Goal: Task Accomplishment & Management: Manage account settings

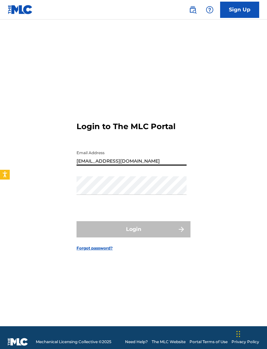
type input "[EMAIL_ADDRESS][DOMAIN_NAME]"
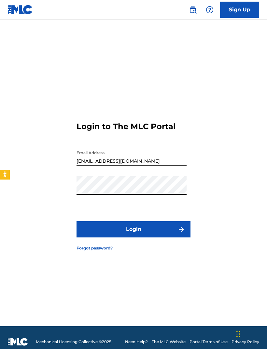
click at [161, 232] on button "Login" at bounding box center [133, 229] width 114 height 16
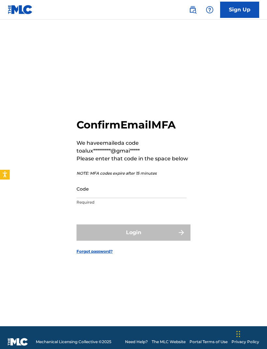
click at [135, 198] on input "Code" at bounding box center [131, 188] width 110 height 19
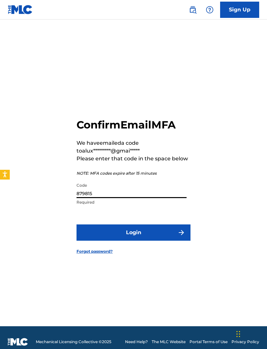
type input "879815"
click at [175, 233] on form "Confirm Email MFA We have emailed a code to alux*********@gmai***** Please ente…" at bounding box center [133, 181] width 114 height 290
click at [181, 236] on img "submit" at bounding box center [181, 233] width 8 height 8
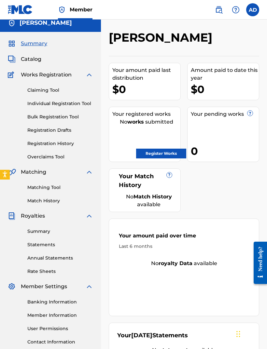
scroll to position [13, 0]
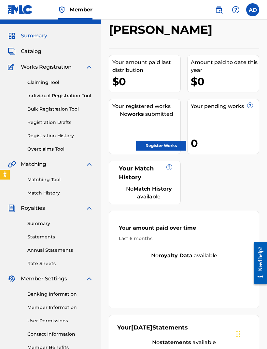
click at [169, 142] on link "Register Works" at bounding box center [161, 146] width 50 height 10
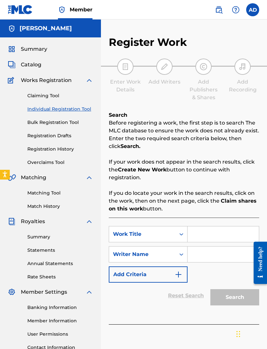
click at [218, 237] on input "Search Form" at bounding box center [222, 234] width 71 height 16
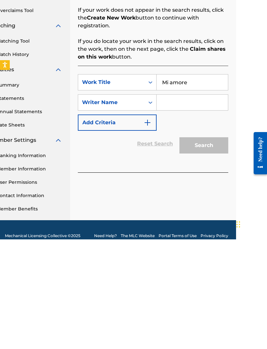
scroll to position [43, 31]
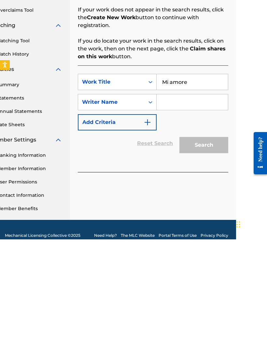
type input "Mi amore"
click at [186, 204] on input "Search Form" at bounding box center [191, 212] width 71 height 16
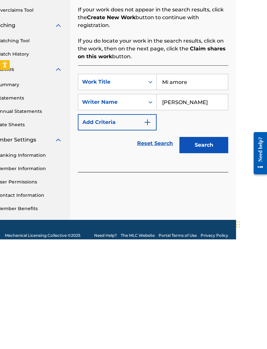
click at [207, 204] on input "Allen Dixon" at bounding box center [191, 212] width 71 height 16
click at [212, 204] on input "Allen Dixon" at bounding box center [191, 212] width 71 height 16
click at [210, 204] on input "Allen Dixon" at bounding box center [191, 212] width 71 height 16
click at [216, 246] on button "Search" at bounding box center [203, 254] width 49 height 16
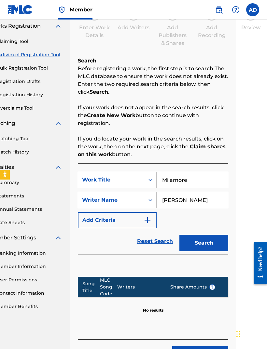
click at [212, 244] on button "Search" at bounding box center [203, 243] width 49 height 16
click at [211, 244] on button "Search" at bounding box center [203, 243] width 49 height 16
click at [205, 201] on input "Allen Dixon" at bounding box center [191, 200] width 71 height 16
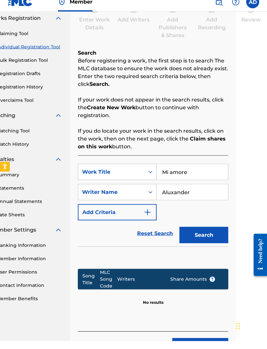
type input "Aluxander"
click at [214, 237] on button "Search" at bounding box center [203, 243] width 49 height 16
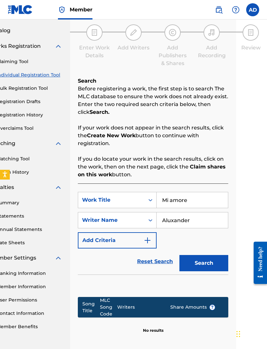
click at [211, 259] on button "Search" at bounding box center [203, 263] width 49 height 16
click at [211, 263] on button "Search" at bounding box center [203, 263] width 49 height 16
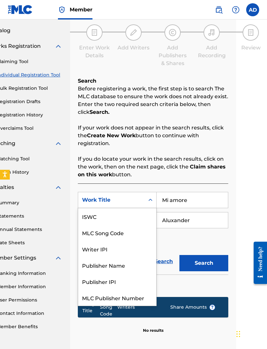
scroll to position [16, 0]
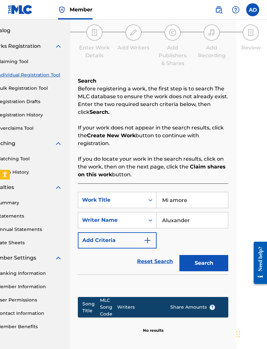
click at [114, 335] on div "Song Title MLC Song Code Writers Share Amounts ? No results" at bounding box center [153, 308] width 150 height 69
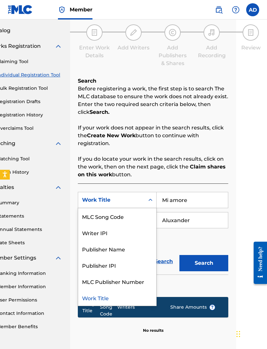
click at [177, 249] on div "Search" at bounding box center [202, 261] width 52 height 26
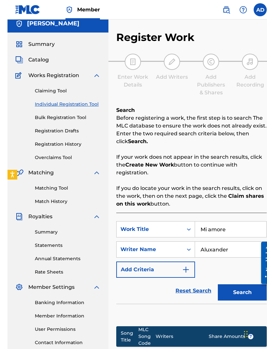
scroll to position [0, 0]
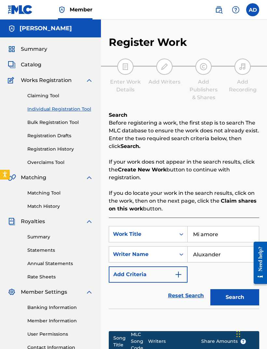
click at [59, 96] on link "Claiming Tool" at bounding box center [60, 95] width 66 height 7
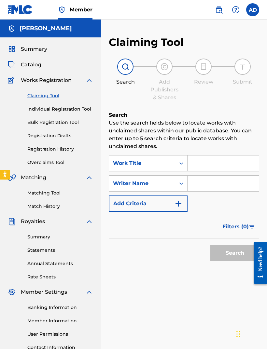
click at [53, 50] on div "Summary" at bounding box center [50, 49] width 85 height 8
click at [26, 49] on span "Summary" at bounding box center [34, 49] width 26 height 8
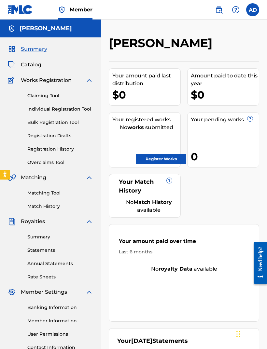
click at [33, 65] on span "Catalog" at bounding box center [31, 65] width 20 height 8
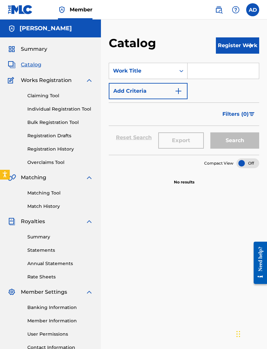
click at [212, 74] on input "Search Form" at bounding box center [222, 71] width 71 height 16
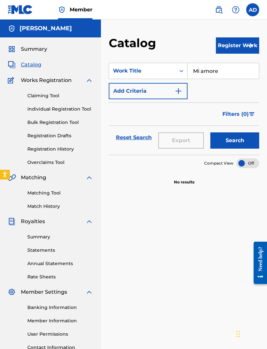
type input "Mi amore"
click at [244, 144] on button "Search" at bounding box center [234, 140] width 49 height 16
click at [244, 142] on button "Search" at bounding box center [234, 140] width 49 height 16
click at [243, 141] on button "Search" at bounding box center [234, 140] width 49 height 16
click at [223, 51] on button "Register Work" at bounding box center [237, 45] width 43 height 16
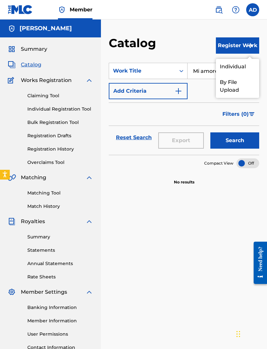
click at [235, 82] on link "By File Upload" at bounding box center [237, 85] width 43 height 23
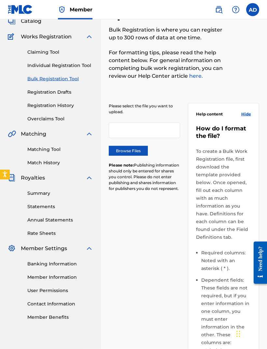
scroll to position [40, 0]
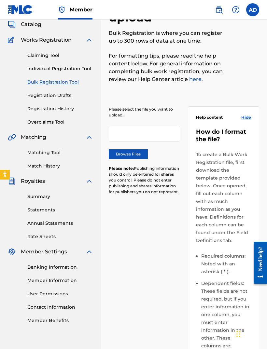
click at [38, 55] on link "Claiming Tool" at bounding box center [60, 55] width 66 height 7
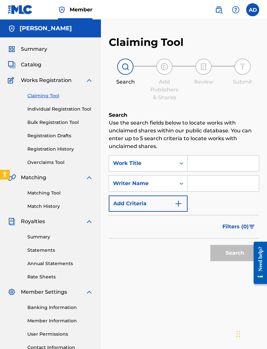
click at [219, 161] on input "Search Form" at bounding box center [222, 163] width 71 height 16
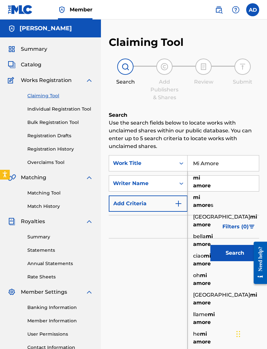
type input "Mi Amore"
click at [234, 253] on button "Search" at bounding box center [234, 253] width 49 height 16
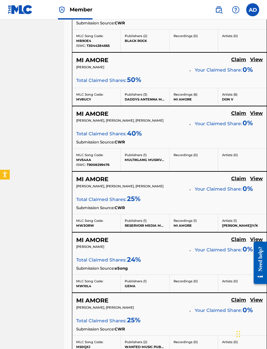
scroll to position [460, 37]
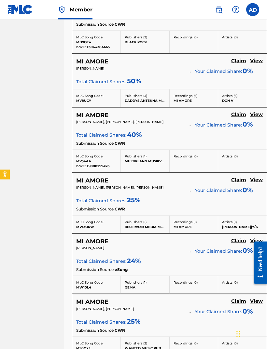
click at [102, 62] on h5 "MI AMORE" at bounding box center [92, 61] width 32 height 7
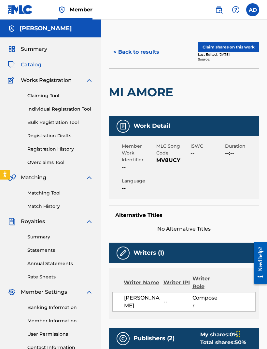
click at [39, 63] on span "Catalog" at bounding box center [31, 65] width 20 height 8
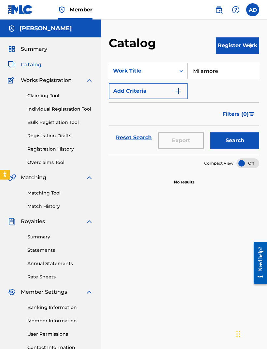
click at [213, 74] on input "Mi amore" at bounding box center [222, 71] width 71 height 16
click at [181, 92] on img "Search Form" at bounding box center [178, 91] width 8 height 8
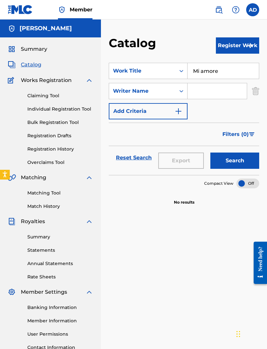
click at [209, 93] on input "Search Form" at bounding box center [216, 91] width 59 height 16
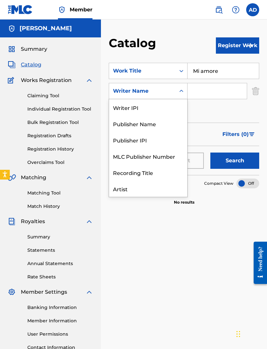
scroll to position [33, 0]
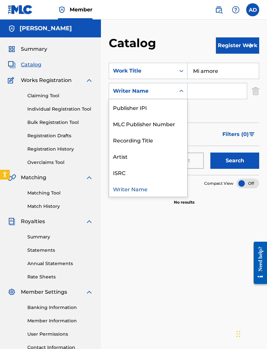
click at [172, 152] on div "Artist" at bounding box center [148, 156] width 78 height 16
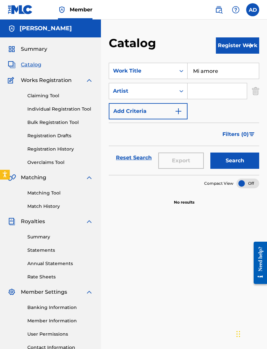
click at [210, 92] on input "Search Form" at bounding box center [216, 91] width 59 height 16
type input "Aluxander"
click at [241, 160] on button "Search" at bounding box center [234, 161] width 49 height 16
click at [245, 158] on button "Search" at bounding box center [234, 161] width 49 height 16
click at [241, 159] on button "Search" at bounding box center [234, 161] width 49 height 16
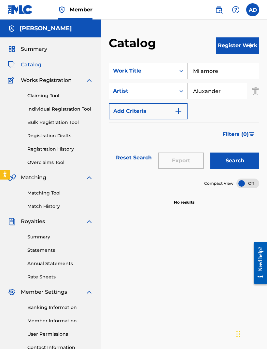
click at [239, 162] on button "Search" at bounding box center [234, 161] width 49 height 16
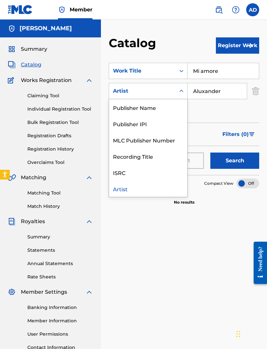
click at [211, 114] on div "SearchWithCriteriafb6f7f7b-4c4e-42c5-8a5b-c432e12717e7 Work Title Mi amore Sear…" at bounding box center [184, 91] width 150 height 57
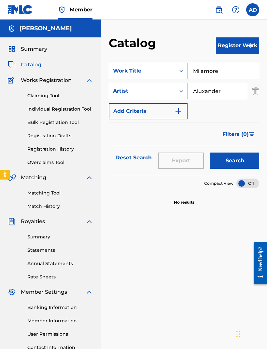
click at [180, 110] on img "Search Form" at bounding box center [178, 111] width 8 height 8
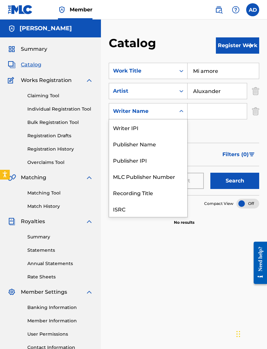
scroll to position [16, 0]
click at [212, 115] on input "Search Form" at bounding box center [216, 111] width 59 height 16
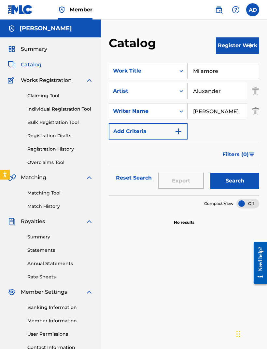
type input "Allen Dixon"
click at [243, 179] on button "Search" at bounding box center [234, 181] width 49 height 16
click at [244, 181] on button "Search" at bounding box center [234, 181] width 49 height 16
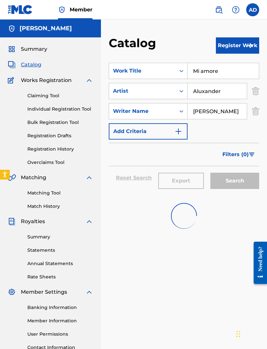
click at [244, 181] on button "Search" at bounding box center [234, 181] width 49 height 16
click at [246, 188] on button "Search" at bounding box center [234, 181] width 49 height 16
click at [246, 187] on button "Search" at bounding box center [234, 181] width 49 height 16
click at [243, 188] on button "Search" at bounding box center [234, 181] width 49 height 16
click at [246, 191] on div "Reset Search Export Search" at bounding box center [184, 180] width 150 height 29
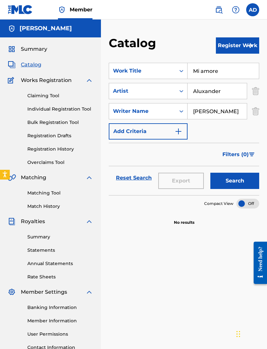
click at [57, 96] on link "Claiming Tool" at bounding box center [60, 95] width 66 height 7
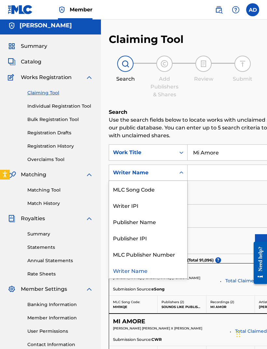
scroll to position [3, 0]
click at [209, 176] on input "Search Form" at bounding box center [245, 173] width 116 height 16
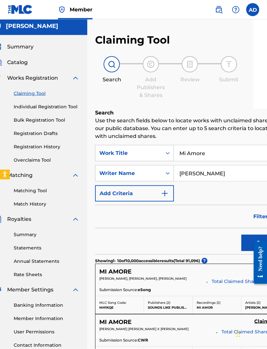
scroll to position [2, 37]
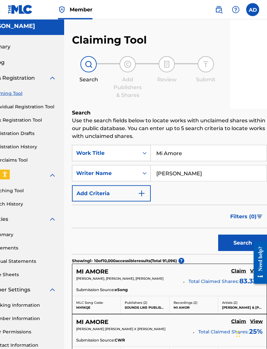
click at [232, 243] on button "Search" at bounding box center [242, 243] width 49 height 16
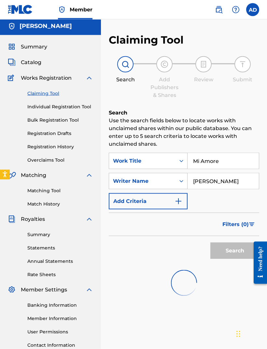
scroll to position [3, 0]
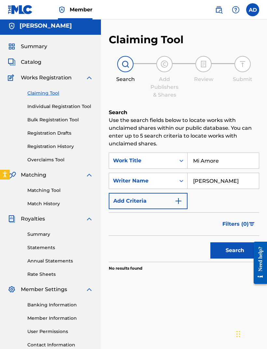
click at [232, 243] on button "Search" at bounding box center [234, 250] width 49 height 16
click at [208, 179] on input "Allen dixon" at bounding box center [222, 181] width 71 height 16
click at [234, 250] on button "Search" at bounding box center [234, 250] width 49 height 16
click at [232, 251] on button "Search" at bounding box center [234, 250] width 49 height 16
click at [232, 252] on button "Search" at bounding box center [234, 250] width 49 height 16
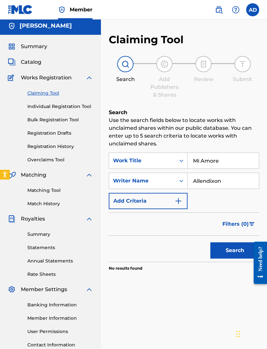
click at [228, 179] on input "Allendixon" at bounding box center [222, 181] width 71 height 16
type input "A"
click at [67, 190] on link "Matching Tool" at bounding box center [60, 190] width 66 height 7
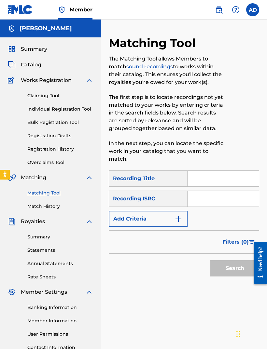
click at [204, 183] on input "Search Form" at bounding box center [222, 179] width 71 height 16
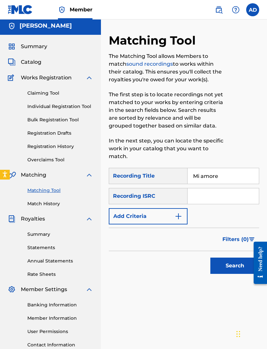
type input "Mi amore"
click at [233, 268] on button "Search" at bounding box center [234, 266] width 49 height 16
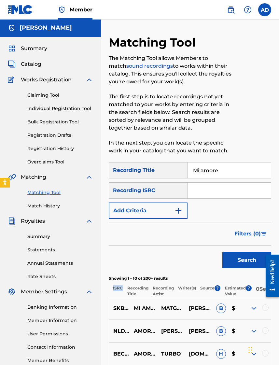
scroll to position [0, 0]
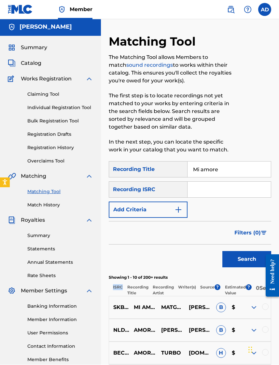
click at [214, 188] on input "Search Form" at bounding box center [228, 190] width 83 height 16
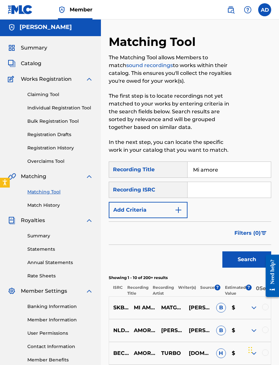
click at [218, 189] on input "Search Form" at bounding box center [228, 190] width 83 height 16
click at [218, 191] on input "Search Form" at bounding box center [228, 190] width 83 height 16
paste input "QZNMX2376533"
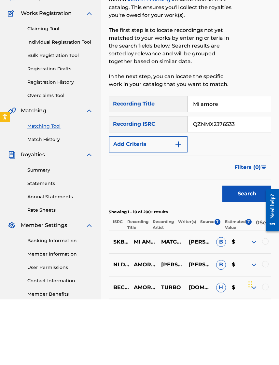
type input "QZNMX2376533"
click at [240, 251] on button "Search" at bounding box center [246, 259] width 49 height 16
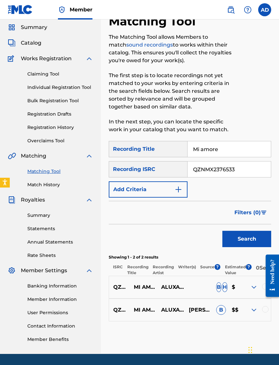
scroll to position [24, 0]
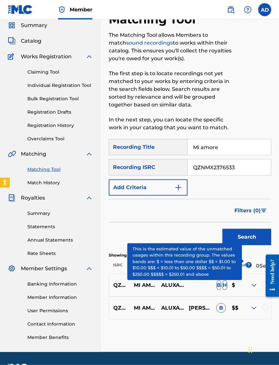
click at [247, 264] on span "?" at bounding box center [249, 265] width 6 height 6
click at [249, 264] on span "?" at bounding box center [249, 265] width 6 height 6
click at [248, 265] on span "?" at bounding box center [249, 265] width 6 height 6
click at [249, 264] on span "?" at bounding box center [249, 265] width 6 height 6
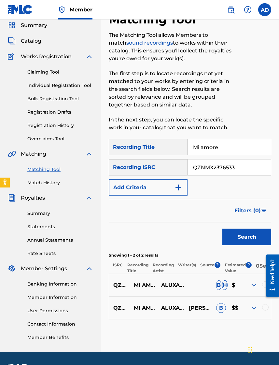
click at [223, 271] on div "Estimated Value ?" at bounding box center [235, 268] width 31 height 12
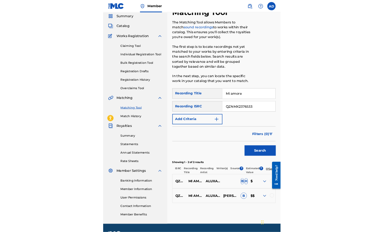
scroll to position [151, 0]
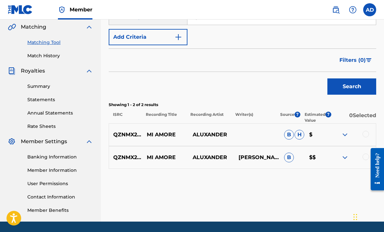
click at [266, 134] on img at bounding box center [345, 135] width 8 height 8
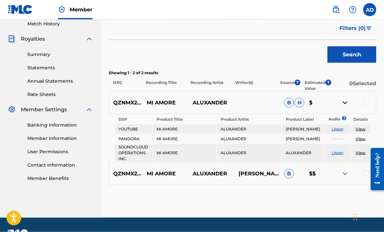
scroll to position [184, 0]
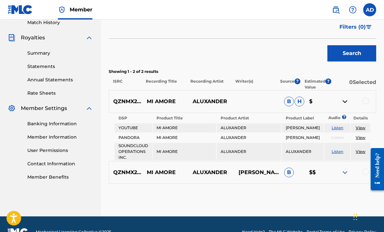
click at [266, 176] on img at bounding box center [345, 172] width 8 height 8
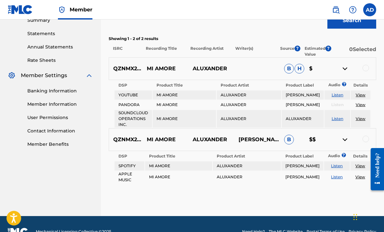
scroll to position [219, 0]
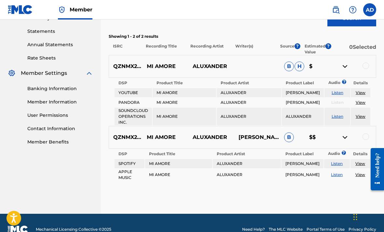
click at [266, 68] on div at bounding box center [365, 65] width 7 height 7
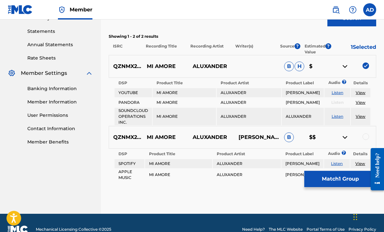
click at [266, 140] on div at bounding box center [365, 136] width 7 height 7
click at [266, 187] on button "Match 2 Groups" at bounding box center [340, 179] width 72 height 16
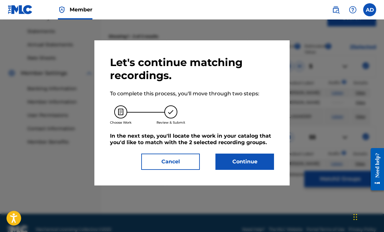
click at [266, 160] on button "Continue" at bounding box center [244, 161] width 59 height 16
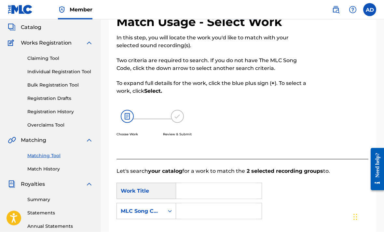
scroll to position [0, 0]
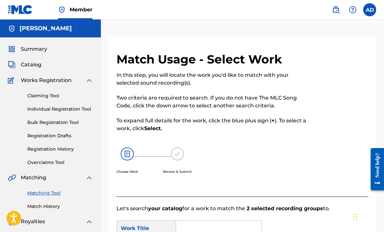
click at [25, 68] on span "Catalog" at bounding box center [31, 65] width 20 height 8
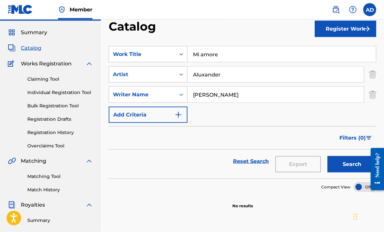
scroll to position [17, 0]
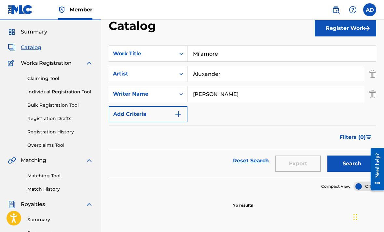
click at [266, 94] on img "Search Form" at bounding box center [372, 94] width 7 height 16
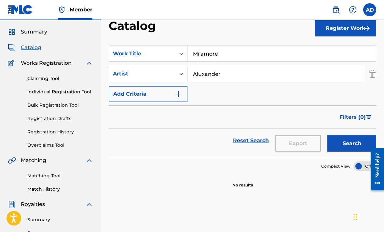
click at [266, 73] on img "Search Form" at bounding box center [372, 74] width 7 height 16
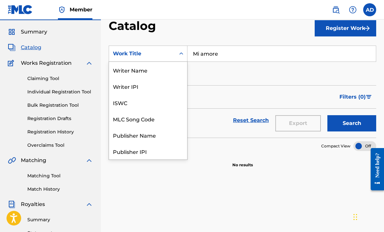
scroll to position [98, 0]
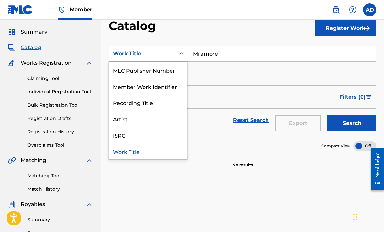
click at [177, 133] on div "ISRC" at bounding box center [148, 135] width 78 height 16
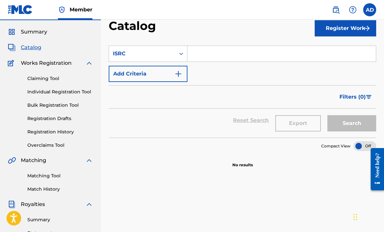
click at [249, 49] on input "Search Form" at bounding box center [281, 54] width 188 height 16
click at [240, 56] on input "Search Form" at bounding box center [281, 54] width 188 height 16
paste input "QZNMX2376533"
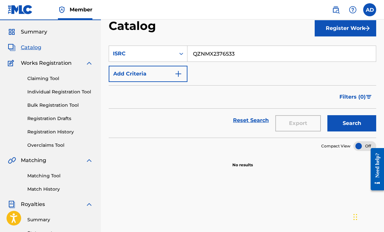
type input "QZNMX2376533"
click at [266, 121] on button "Search" at bounding box center [351, 123] width 49 height 16
click at [266, 120] on button "Search" at bounding box center [351, 123] width 49 height 16
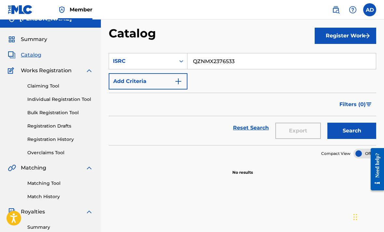
scroll to position [10, 0]
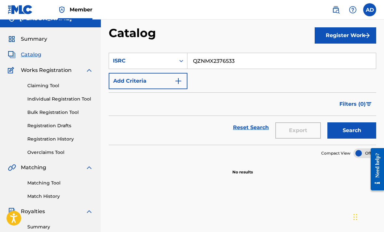
click at [266, 39] on button "Register Work" at bounding box center [344, 35] width 61 height 16
click at [266, 57] on link "Individual" at bounding box center [344, 57] width 61 height 16
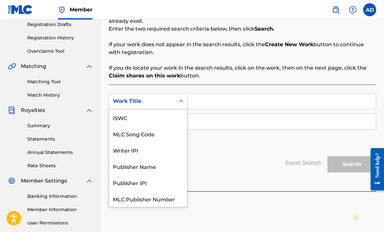
scroll to position [16, 0]
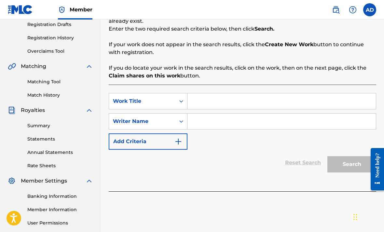
click at [232, 101] on input "Search Form" at bounding box center [281, 101] width 188 height 16
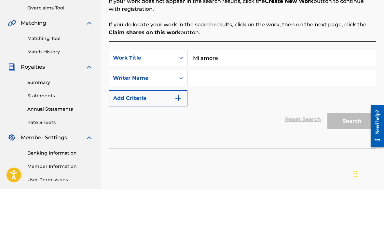
scroll to position [151, 0]
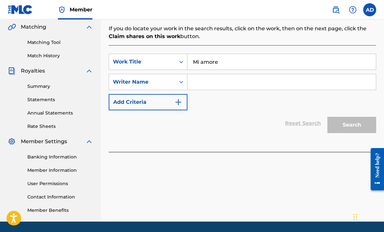
type input "Mi amore"
click at [266, 84] on input "Search Form" at bounding box center [281, 82] width 188 height 16
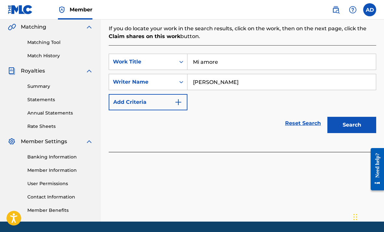
type input "Allen Dixon"
click at [266, 126] on button "Search" at bounding box center [351, 125] width 49 height 16
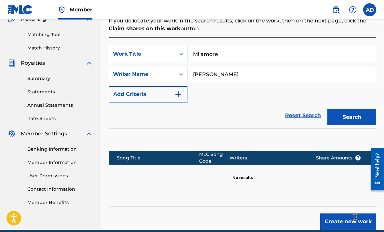
scroll to position [166, 0]
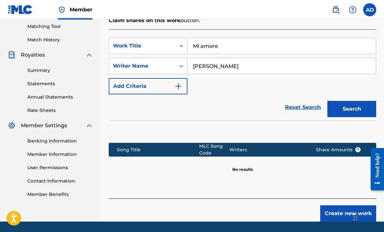
click at [266, 213] on button "Create new work" at bounding box center [348, 213] width 56 height 16
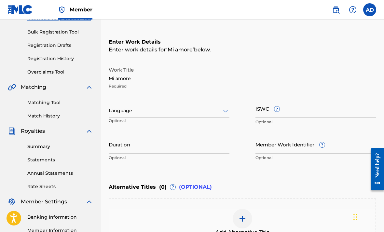
scroll to position [94, 0]
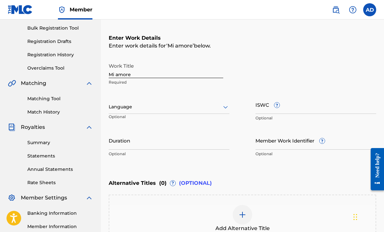
click at [266, 108] on input "ISWC ?" at bounding box center [315, 104] width 121 height 19
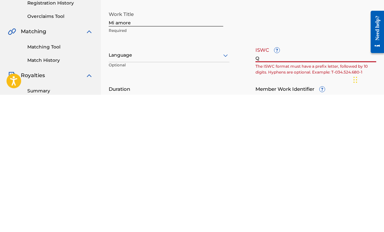
scroll to position [10, 0]
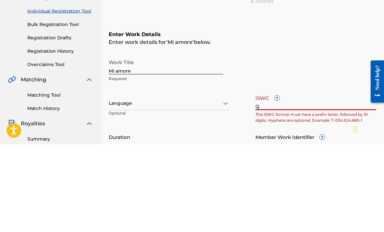
type input "Q"
click at [266, 143] on div "Work Title Mi amore Required" at bounding box center [242, 157] width 267 height 29
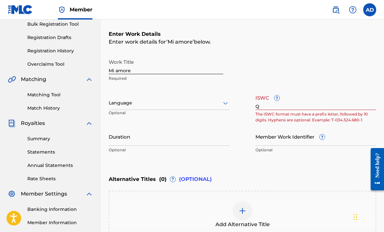
click at [265, 110] on input "Q" at bounding box center [315, 100] width 121 height 19
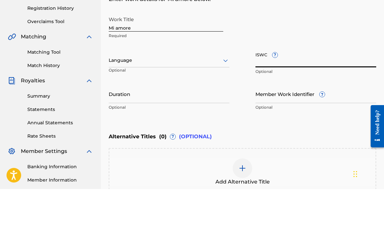
click at [266, 112] on p "Optional" at bounding box center [315, 115] width 121 height 6
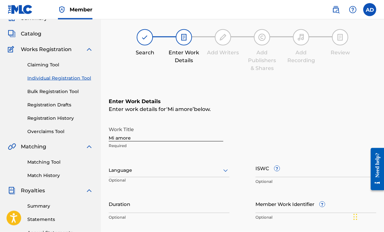
scroll to position [0, 0]
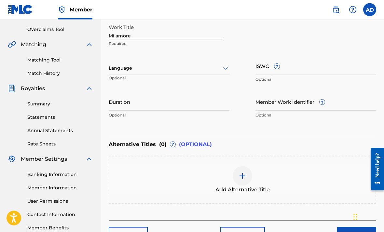
click at [213, 102] on input "Duration" at bounding box center [169, 101] width 121 height 19
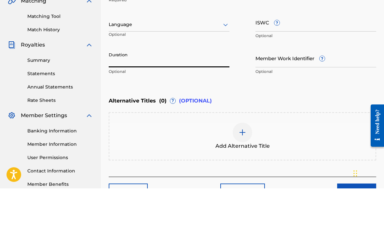
type input "2"
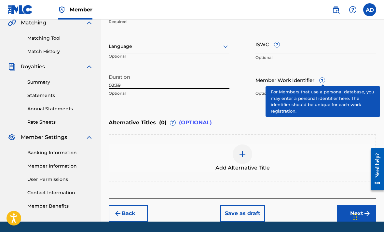
type input "02:39"
click at [266, 80] on span "?" at bounding box center [321, 80] width 5 height 5
click at [266, 80] on input "Member Work Identifier ?" at bounding box center [315, 80] width 121 height 19
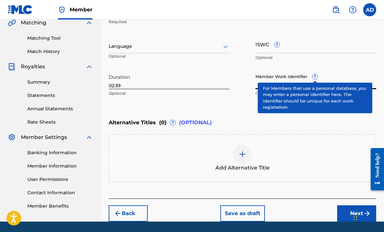
click at [266, 71] on input "Member Work Identifier ?" at bounding box center [315, 80] width 121 height 19
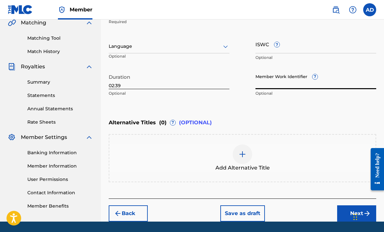
click at [266, 213] on button "Next" at bounding box center [356, 213] width 39 height 16
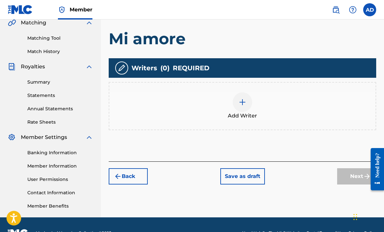
scroll to position [151, 0]
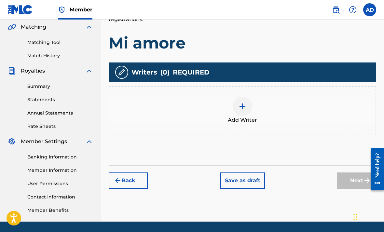
click at [245, 105] on img at bounding box center [242, 106] width 8 height 8
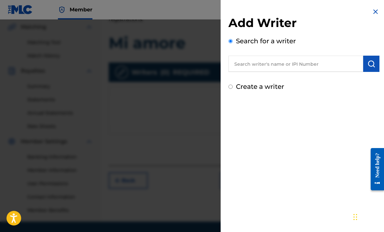
click at [266, 64] on input "text" at bounding box center [295, 64] width 135 height 16
type input "A"
click at [266, 65] on input "795395774" at bounding box center [295, 64] width 135 height 16
click at [233, 60] on input "795395774" at bounding box center [295, 64] width 135 height 16
click at [266, 63] on input "00795395774" at bounding box center [295, 64] width 135 height 16
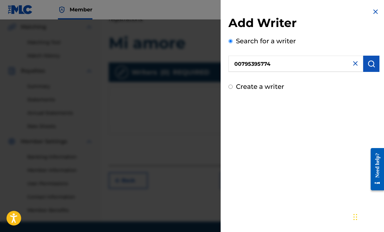
type input "00795395774"
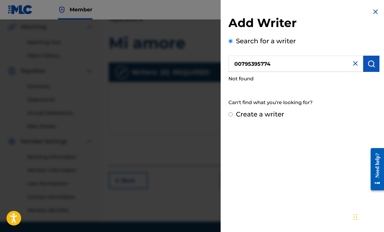
click at [266, 114] on div "Create a writer" at bounding box center [303, 114] width 151 height 10
click at [266, 65] on img at bounding box center [355, 64] width 8 height 8
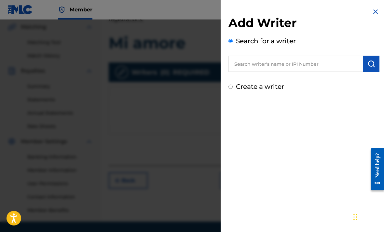
click at [241, 89] on label "Create a writer" at bounding box center [260, 87] width 48 height 8
radio input "true"
click at [232, 89] on input "Create a writer" at bounding box center [230, 87] width 4 height 4
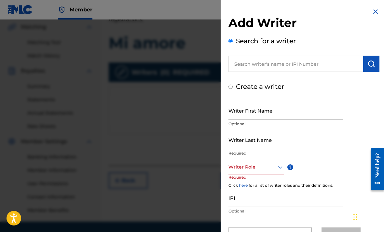
radio input "false"
radio input "true"
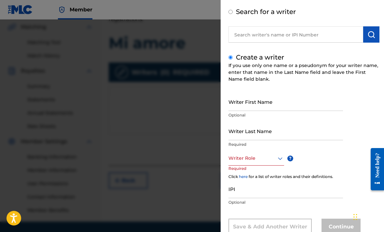
scroll to position [29, 0]
click at [266, 106] on input "Writer First Name" at bounding box center [285, 102] width 114 height 19
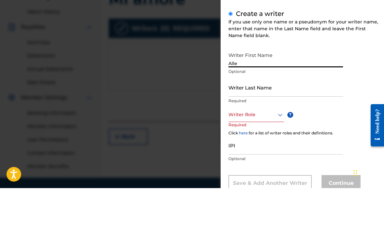
type input "[PERSON_NAME]"
click at [266, 122] on input "Writer Last Name" at bounding box center [285, 131] width 114 height 19
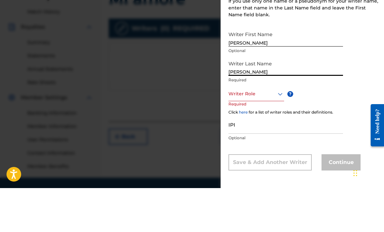
type input "[PERSON_NAME]"
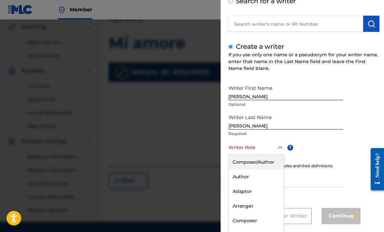
scroll to position [0, 0]
click at [266, 165] on div "Composer/Author" at bounding box center [256, 162] width 55 height 15
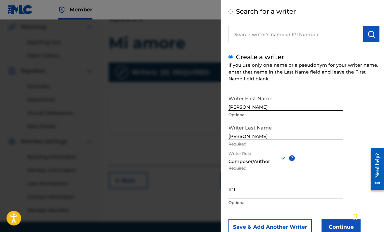
click at [266, 197] on input "IPI" at bounding box center [285, 189] width 114 height 19
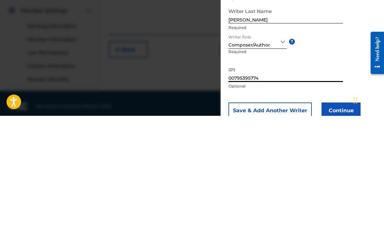
scroll to position [151, 0]
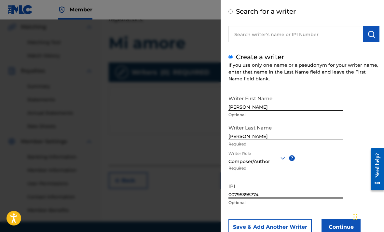
type input "00795395774"
click at [266, 231] on button "Continue" at bounding box center [340, 227] width 39 height 16
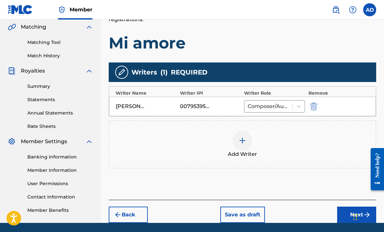
scroll to position [152, 0]
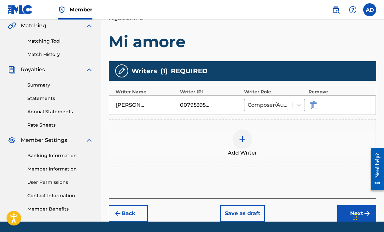
click at [266, 217] on button "Next" at bounding box center [356, 213] width 39 height 16
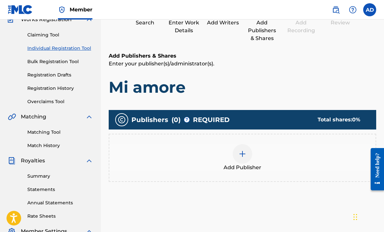
scroll to position [61, 0]
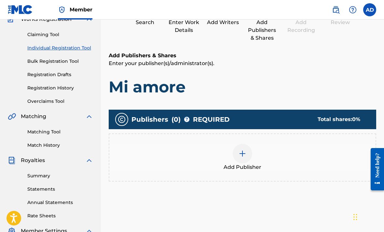
click at [242, 156] on img at bounding box center [242, 154] width 8 height 8
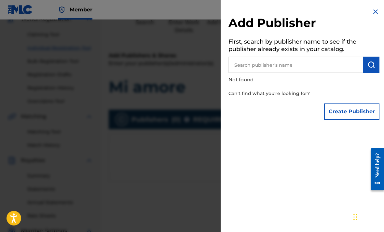
click at [266, 111] on button "Create Publisher" at bounding box center [351, 111] width 55 height 16
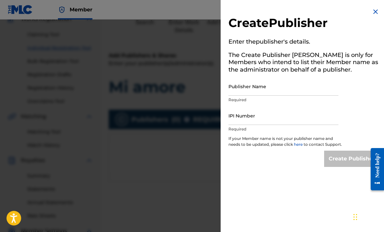
click at [266, 94] on input "Publisher Name" at bounding box center [283, 86] width 110 height 19
type input "Aluxander music"
click at [208, 183] on div at bounding box center [192, 136] width 384 height 232
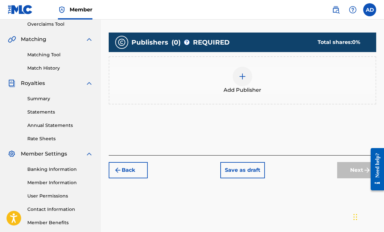
scroll to position [140, 0]
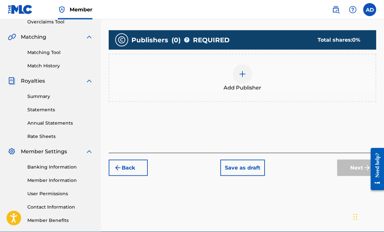
click at [248, 167] on button "Save as draft" at bounding box center [242, 168] width 45 height 16
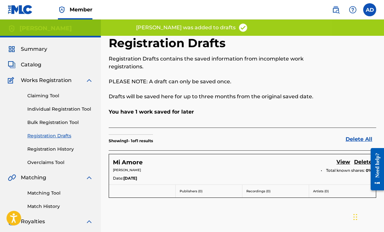
click at [266, 9] on img at bounding box center [336, 10] width 8 height 8
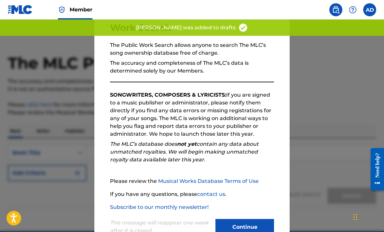
scroll to position [45, 0]
click at [257, 225] on button "Continue" at bounding box center [244, 227] width 59 height 16
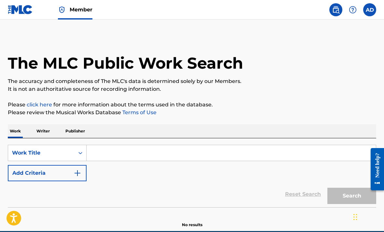
click at [227, 151] on input "Search Form" at bounding box center [230, 153] width 289 height 16
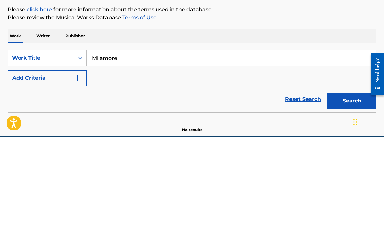
type input "Mi amore"
click at [266, 188] on button "Search" at bounding box center [351, 196] width 49 height 16
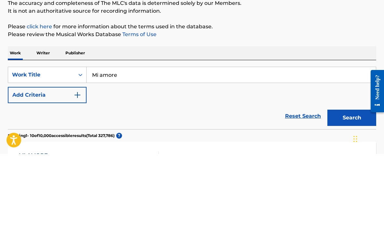
scroll to position [78, 0]
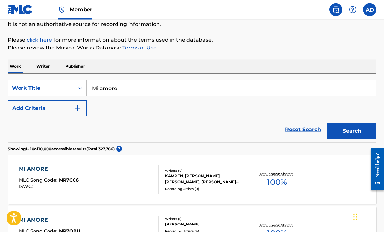
click at [81, 104] on button "Add Criteria" at bounding box center [47, 108] width 79 height 16
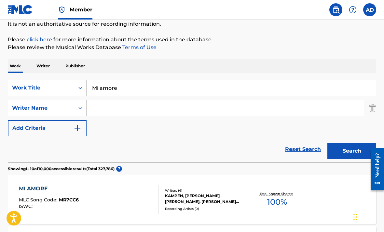
click at [266, 109] on input "Search Form" at bounding box center [224, 108] width 277 height 16
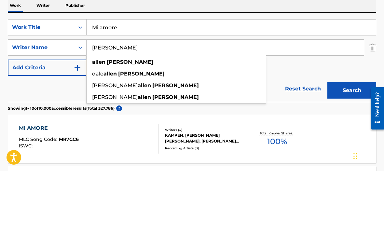
type input "Allen Dixon"
click at [266, 143] on button "Search" at bounding box center [351, 151] width 49 height 16
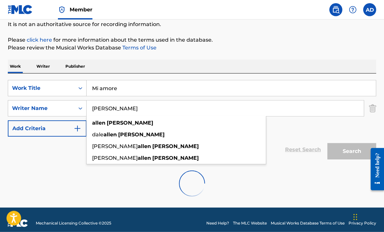
scroll to position [50, 0]
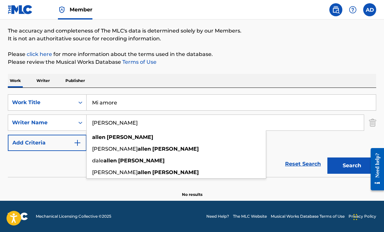
click at [266, 122] on input "Allen Dixon" at bounding box center [224, 123] width 277 height 16
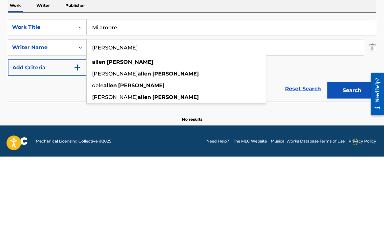
click at [266, 157] on button "Search" at bounding box center [351, 165] width 49 height 16
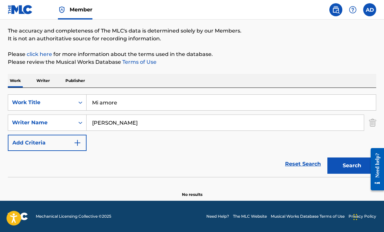
click at [42, 142] on button "Add Criteria" at bounding box center [47, 143] width 79 height 16
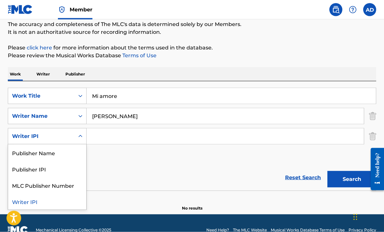
scroll to position [71, 0]
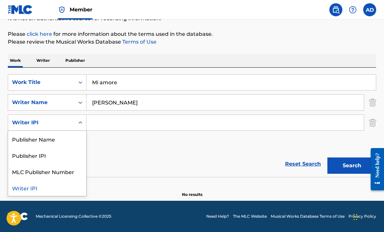
click at [197, 125] on input "Search Form" at bounding box center [224, 123] width 277 height 16
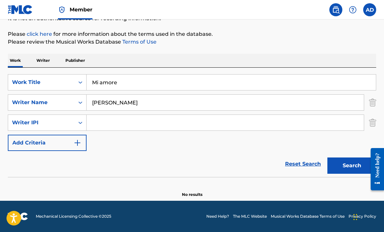
click at [266, 168] on button "Search" at bounding box center [351, 165] width 49 height 16
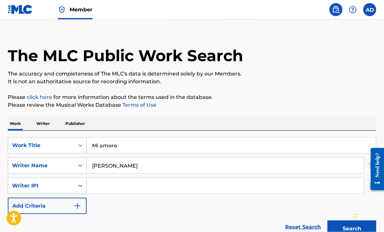
scroll to position [6, 0]
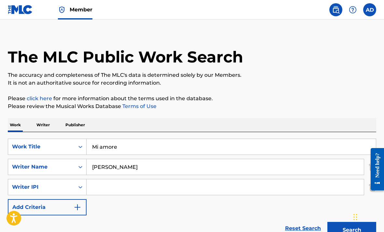
click at [266, 69] on div "The MLC Public Work Search" at bounding box center [192, 53] width 368 height 47
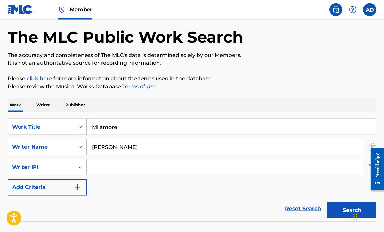
scroll to position [27, 0]
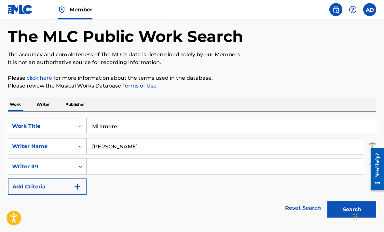
click at [48, 103] on p "Writer" at bounding box center [42, 105] width 17 height 14
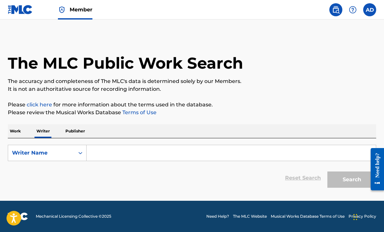
click at [159, 151] on input "Search Form" at bounding box center [230, 153] width 289 height 16
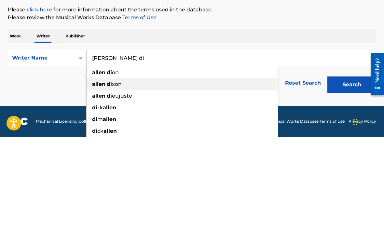
click at [115, 176] on span "xon" at bounding box center [117, 179] width 10 height 6
type input "allen dixon"
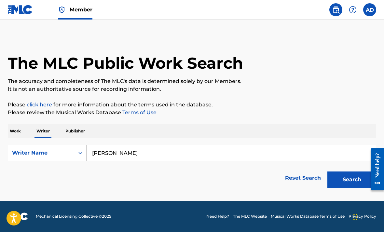
click at [266, 182] on button "Search" at bounding box center [351, 179] width 49 height 16
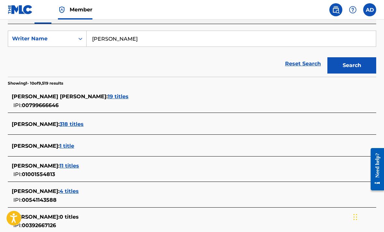
scroll to position [120, 0]
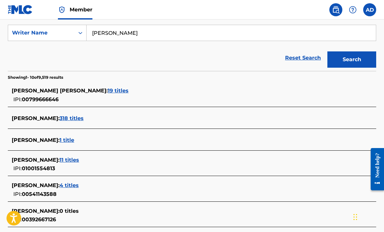
click at [60, 141] on span "1 title" at bounding box center [67, 140] width 15 height 6
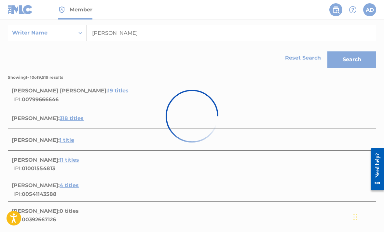
scroll to position [81, 0]
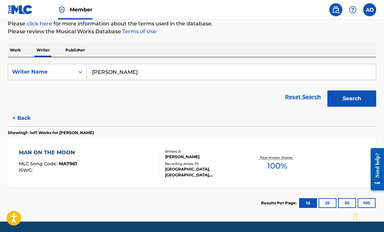
click at [19, 119] on button "< Back" at bounding box center [27, 118] width 39 height 16
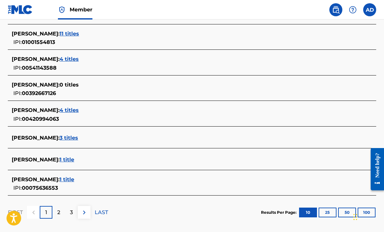
click at [61, 210] on div "2" at bounding box center [58, 212] width 13 height 13
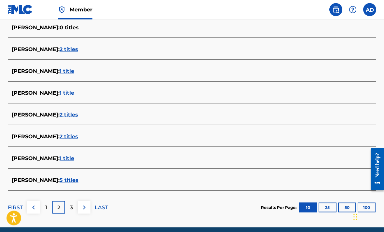
scroll to position [234, 0]
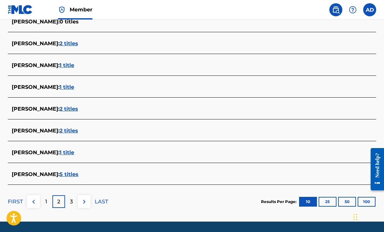
click at [69, 200] on div "3" at bounding box center [71, 201] width 13 height 13
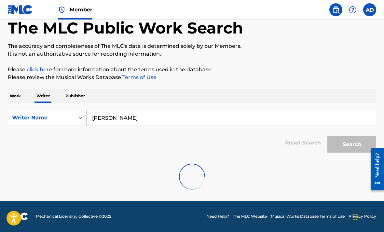
scroll to position [14, 0]
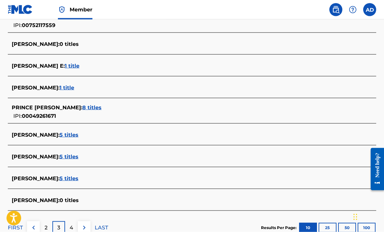
click at [72, 228] on p "4" at bounding box center [72, 228] width 4 height 8
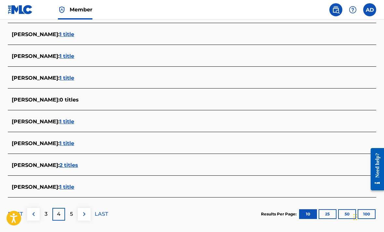
scroll to position [238, 0]
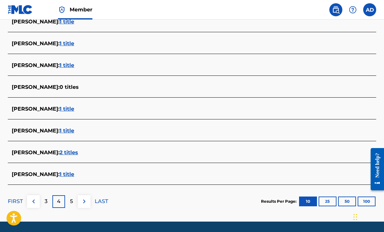
click at [16, 198] on p "FIRST" at bounding box center [15, 201] width 15 height 8
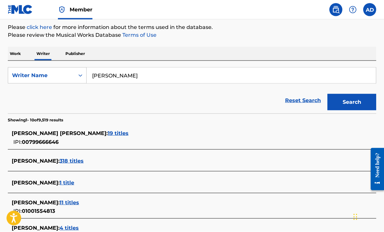
scroll to position [78, 0]
click at [60, 180] on span "1 title" at bounding box center [67, 182] width 15 height 6
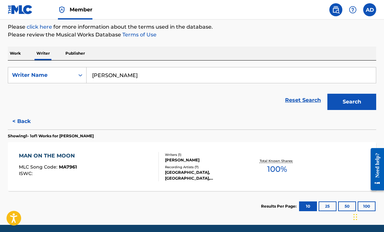
click at [189, 156] on div "Writers ( 1 )" at bounding box center [205, 154] width 81 height 5
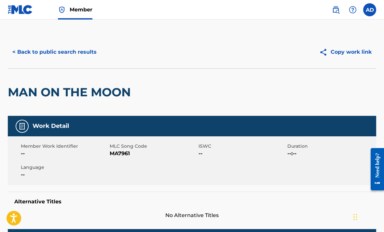
click at [21, 56] on button "< Back to public search results" at bounding box center [54, 52] width 93 height 16
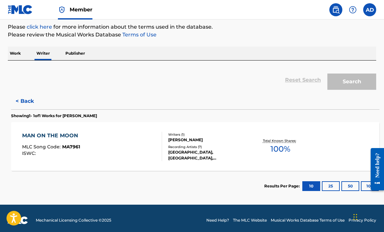
scroll to position [21, 0]
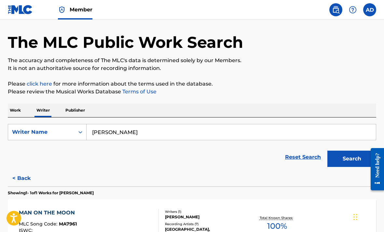
click at [68, 109] on p "Publisher" at bounding box center [74, 110] width 23 height 14
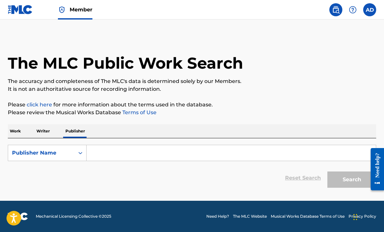
click at [266, 34] on main "The MLC Public Work Search The accuracy and completeness of The MLC's data is d…" at bounding box center [192, 110] width 384 height 181
click at [266, 33] on main "The MLC Public Work Search The accuracy and completeness of The MLC's data is d…" at bounding box center [192, 110] width 384 height 181
click at [20, 46] on div "The MLC Public Work Search" at bounding box center [192, 59] width 368 height 47
click at [17, 37] on div "The MLC Public Work Search" at bounding box center [192, 59] width 368 height 47
click at [16, 31] on main "The MLC Public Work Search The accuracy and completeness of The MLC's data is d…" at bounding box center [192, 110] width 384 height 181
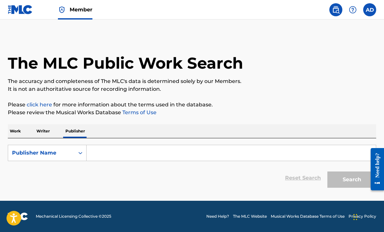
click at [26, 32] on main "The MLC Public Work Search The accuracy and completeness of The MLC's data is d…" at bounding box center [192, 110] width 384 height 181
click at [20, 31] on main "The MLC Public Work Search The accuracy and completeness of The MLC's data is d…" at bounding box center [192, 110] width 384 height 181
click at [19, 31] on main "The MLC Public Work Search The accuracy and completeness of The MLC's data is d…" at bounding box center [192, 110] width 384 height 181
click at [266, 32] on main "The MLC Public Work Search The accuracy and completeness of The MLC's data is d…" at bounding box center [192, 110] width 384 height 181
click at [266, 30] on main "The MLC Public Work Search The accuracy and completeness of The MLC's data is d…" at bounding box center [192, 110] width 384 height 181
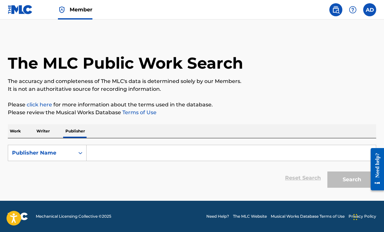
click at [266, 7] on label at bounding box center [369, 9] width 13 height 13
click at [266, 10] on input "AD Allen Dixon aluxandermgmt@gmail.com Notification Preferences Profile Log out" at bounding box center [369, 10] width 0 height 0
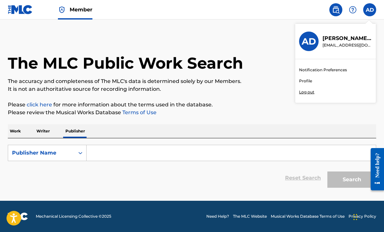
click at [266, 80] on link "Profile" at bounding box center [305, 81] width 13 height 6
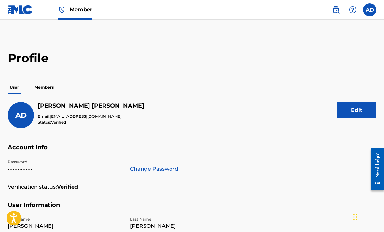
click at [25, 11] on img at bounding box center [20, 9] width 25 height 9
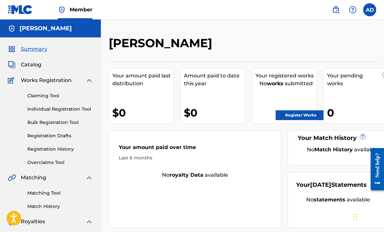
click at [21, 64] on span "Catalog" at bounding box center [31, 65] width 20 height 8
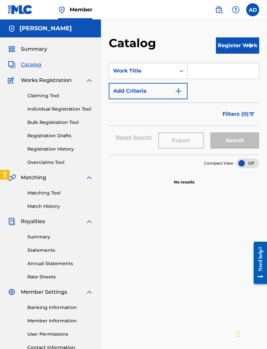
click at [221, 47] on button "Register Work" at bounding box center [237, 45] width 43 height 16
click at [236, 68] on link "Individual" at bounding box center [237, 67] width 43 height 16
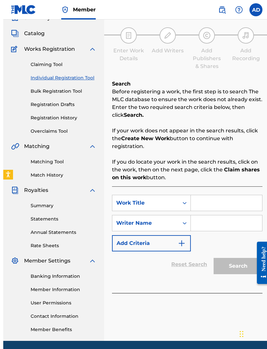
scroll to position [33, 0]
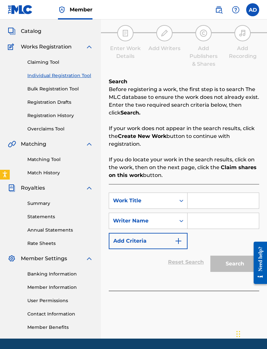
click at [79, 76] on link "Individual Registration Tool" at bounding box center [60, 75] width 66 height 7
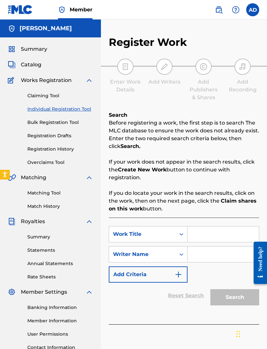
click at [56, 95] on link "Claiming Tool" at bounding box center [60, 95] width 66 height 7
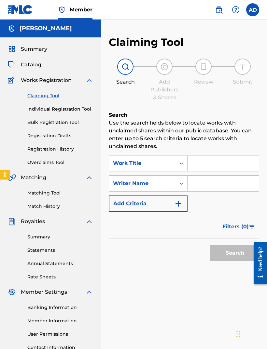
click at [39, 123] on link "Bulk Registration Tool" at bounding box center [60, 122] width 66 height 7
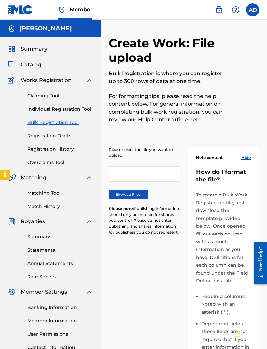
click at [37, 138] on link "Registration Drafts" at bounding box center [60, 135] width 66 height 7
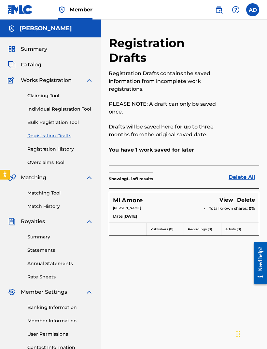
click at [220, 200] on link "View" at bounding box center [226, 200] width 14 height 9
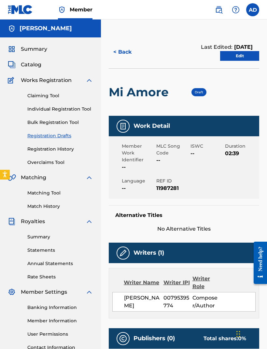
click at [239, 61] on link "Edit" at bounding box center [239, 56] width 39 height 10
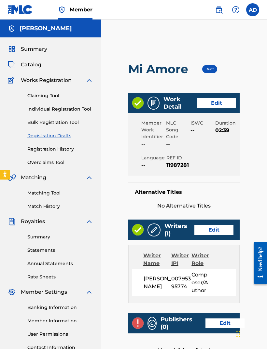
click at [226, 105] on link "Edit" at bounding box center [216, 103] width 39 height 10
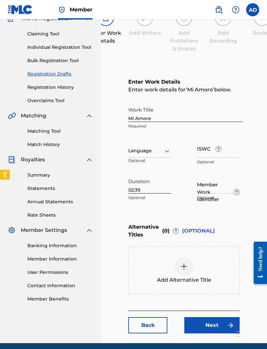
scroll to position [67, 0]
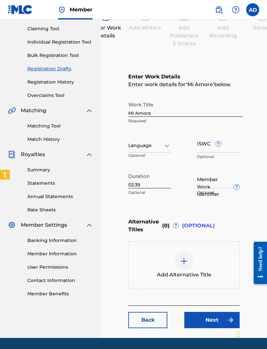
click at [219, 144] on span "?" at bounding box center [218, 143] width 5 height 5
click at [219, 144] on input "ISWC ?" at bounding box center [218, 143] width 43 height 19
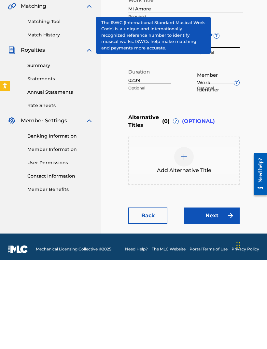
scroll to position [88, 0]
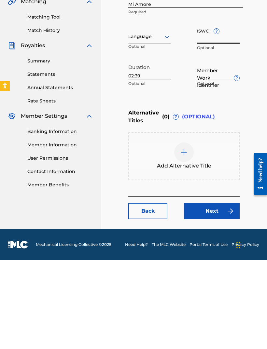
click at [218, 292] on link "Next" at bounding box center [211, 300] width 55 height 16
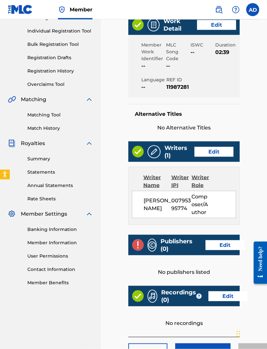
scroll to position [78, 0]
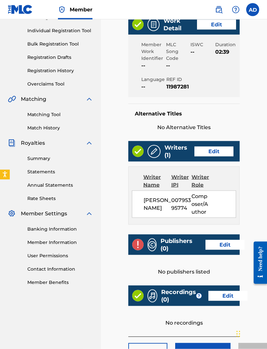
click at [222, 151] on link "Edit" at bounding box center [213, 152] width 39 height 10
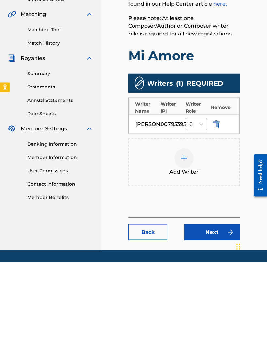
scroll to position [75, 0]
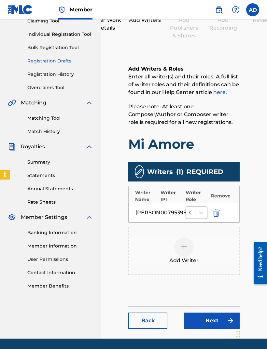
click at [165, 212] on div "00795395774" at bounding box center [174, 213] width 29 height 8
click at [160, 212] on div "Allen Dixon" at bounding box center [149, 213] width 29 height 8
click at [227, 319] on img at bounding box center [230, 321] width 8 height 8
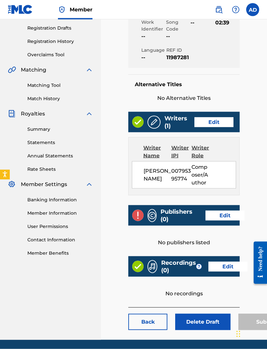
scroll to position [109, 0]
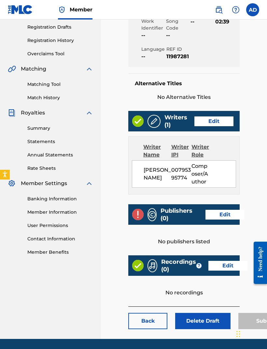
click at [224, 214] on link "Edit" at bounding box center [224, 215] width 39 height 10
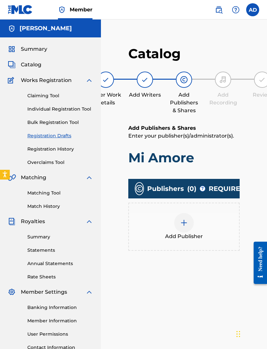
click at [202, 189] on span "?" at bounding box center [202, 188] width 5 height 5
click at [240, 159] on main "Catalog Enter Work Details Add Writers Add Publishers & Shares Add Recording Re…" at bounding box center [184, 210] width 150 height 349
click at [184, 225] on img at bounding box center [184, 223] width 8 height 8
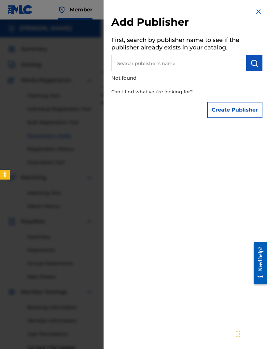
click at [243, 110] on button "Create Publisher" at bounding box center [234, 110] width 55 height 16
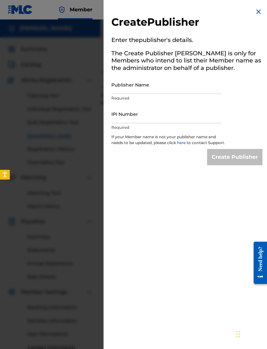
click at [256, 12] on img at bounding box center [258, 12] width 8 height 8
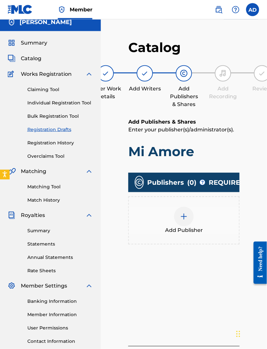
scroll to position [6, 0]
click at [180, 219] on img at bounding box center [183, 217] width 8 height 8
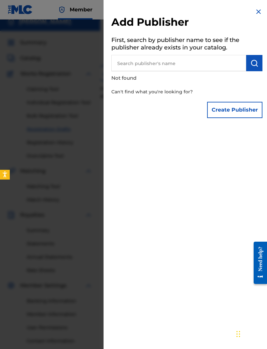
click at [231, 113] on button "Create Publisher" at bounding box center [234, 110] width 55 height 16
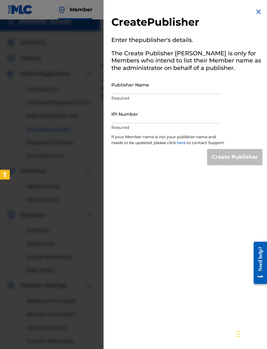
click at [205, 90] on input "Publisher Name" at bounding box center [166, 84] width 110 height 19
type input "Allen dixon"
click at [199, 118] on input "IPI Number" at bounding box center [166, 114] width 110 height 19
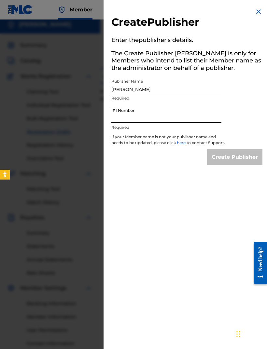
scroll to position [0, 0]
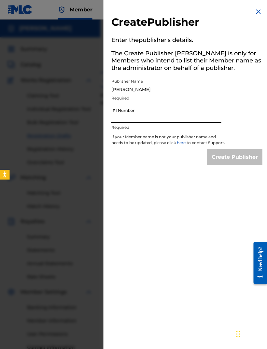
click at [168, 116] on input "IPI Number" at bounding box center [166, 114] width 110 height 19
click at [160, 117] on input "IPI Number" at bounding box center [166, 114] width 110 height 19
paste input "00795395774"
type input "00795395774"
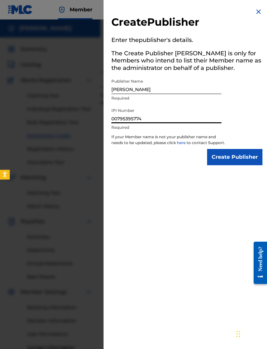
click at [237, 162] on input "Create Publisher" at bounding box center [234, 157] width 55 height 16
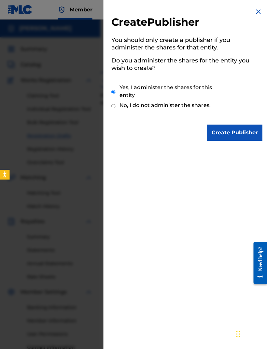
click at [258, 12] on img at bounding box center [258, 12] width 8 height 8
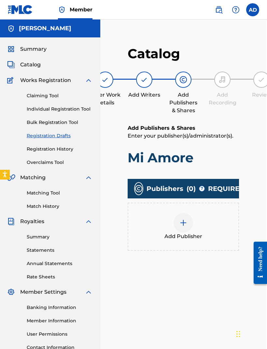
click at [187, 222] on img at bounding box center [183, 223] width 8 height 8
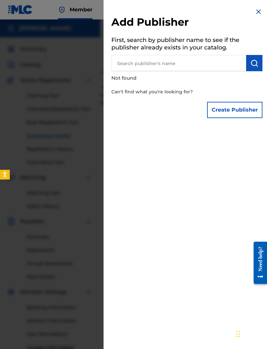
click at [202, 63] on input "text" at bounding box center [178, 63] width 135 height 16
click at [231, 113] on button "Create Publisher" at bounding box center [234, 110] width 55 height 16
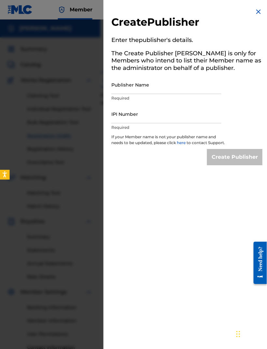
click at [179, 92] on input "Publisher Name" at bounding box center [166, 84] width 110 height 19
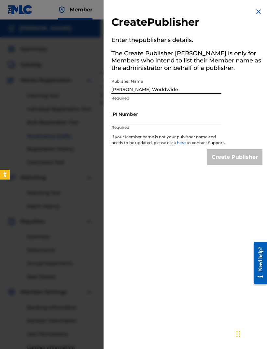
type input "Carte Blanche Worldwide"
click at [187, 119] on input "IPI Number" at bounding box center [166, 114] width 110 height 19
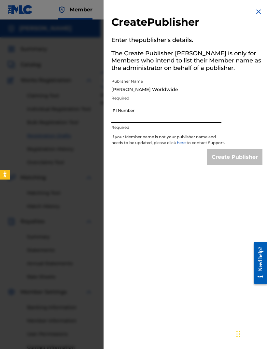
click at [165, 114] on input "IPI Number" at bounding box center [166, 114] width 110 height 19
paste input "00795395774"
type input "00795395774"
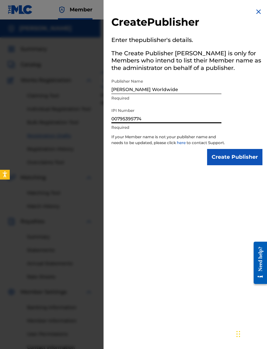
click at [239, 164] on input "Create Publisher" at bounding box center [234, 157] width 55 height 16
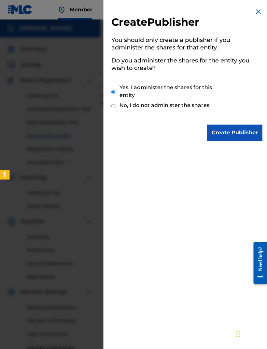
click at [241, 135] on input "Create Publisher" at bounding box center [234, 133] width 55 height 16
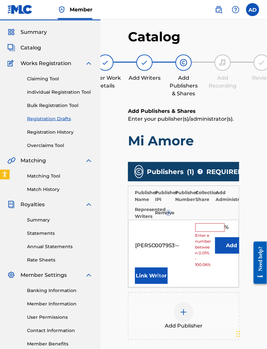
scroll to position [18, 1]
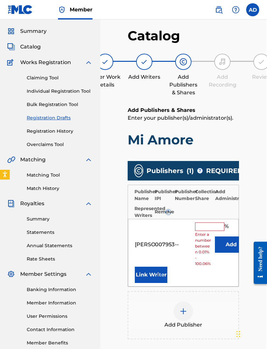
click at [203, 228] on input "text" at bounding box center [209, 226] width 29 height 8
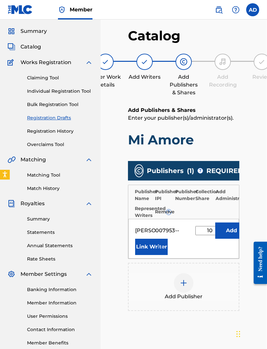
type input "100"
click at [155, 245] on button "submit" at bounding box center [160, 246] width 10 height 7
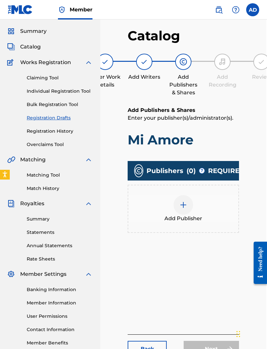
click at [184, 208] on img at bounding box center [183, 205] width 8 height 8
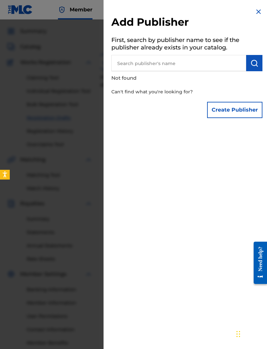
click at [255, 13] on img at bounding box center [258, 12] width 8 height 8
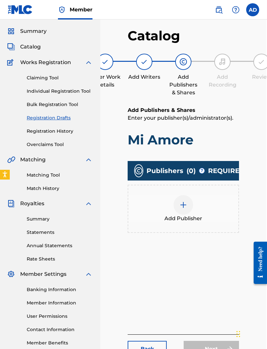
click at [182, 219] on span "Add Publisher" at bounding box center [183, 219] width 38 height 8
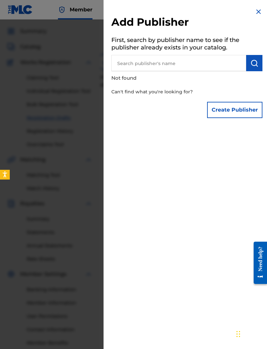
click at [213, 66] on input "text" at bounding box center [178, 63] width 135 height 16
type input "Carte Blanche worldwide"
click at [253, 66] on img "submit" at bounding box center [254, 63] width 8 height 8
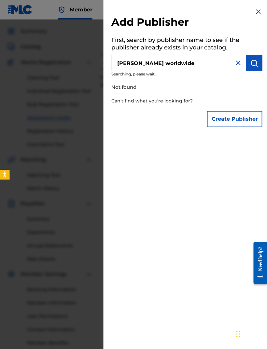
scroll to position [18, 1]
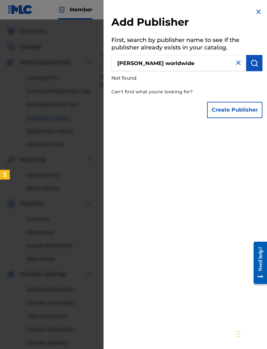
click at [234, 108] on button "Create Publisher" at bounding box center [234, 110] width 55 height 16
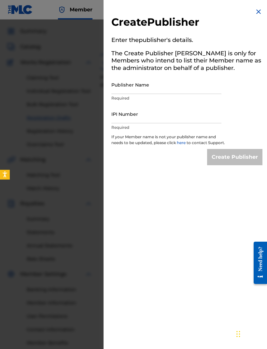
click at [200, 91] on input "Publisher Name" at bounding box center [166, 84] width 110 height 19
type input "Carte Blanche Worldwide"
click at [194, 122] on input "IPI Number" at bounding box center [166, 114] width 110 height 19
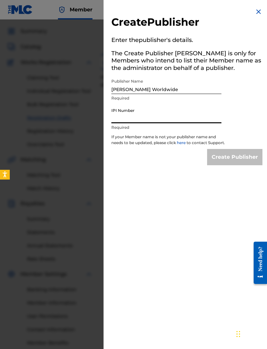
click at [166, 114] on input "IPI Number" at bounding box center [166, 114] width 110 height 19
paste input "00795395774"
type input "00795395774"
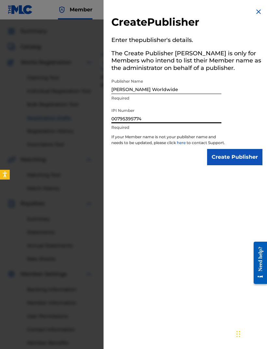
click at [236, 164] on input "Create Publisher" at bounding box center [234, 157] width 55 height 16
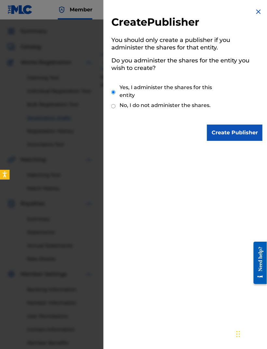
click at [232, 137] on input "Create Publisher" at bounding box center [234, 133] width 55 height 16
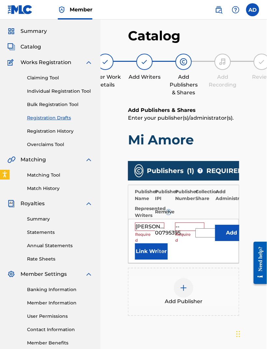
scroll to position [18, 1]
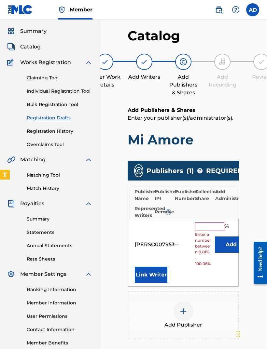
click at [208, 230] on input "text" at bounding box center [209, 226] width 29 height 8
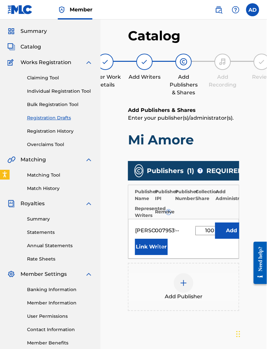
type input "100"
click at [231, 231] on button "Add" at bounding box center [231, 230] width 33 height 16
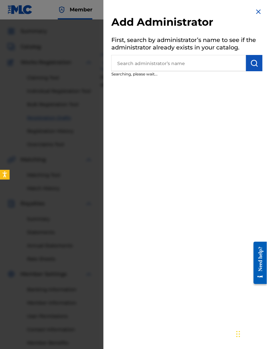
scroll to position [18, 1]
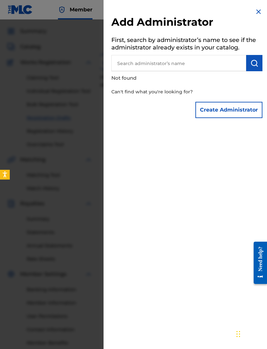
click at [193, 62] on input "text" at bounding box center [178, 63] width 135 height 16
type input "Allen dixon"
click at [256, 66] on img "submit" at bounding box center [254, 63] width 8 height 8
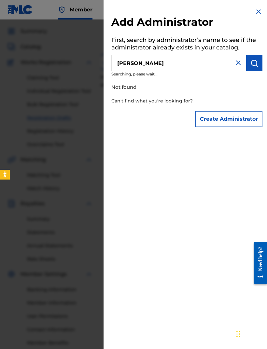
scroll to position [18, 1]
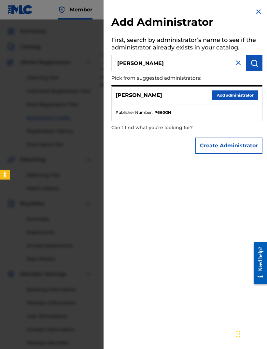
click at [236, 64] on img at bounding box center [238, 63] width 8 height 8
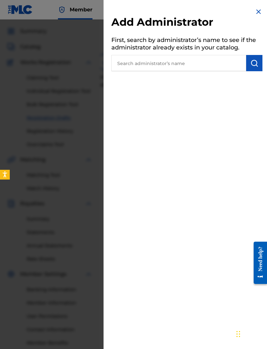
click at [196, 64] on input "text" at bounding box center [178, 63] width 135 height 16
type input "Carte Blanche worldwide"
click at [252, 64] on img "submit" at bounding box center [254, 63] width 8 height 8
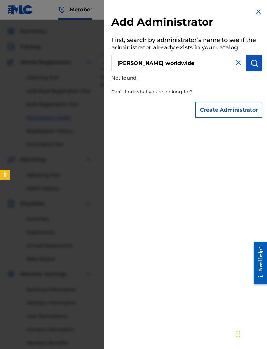
click at [229, 111] on button "Create Administrator" at bounding box center [228, 110] width 67 height 16
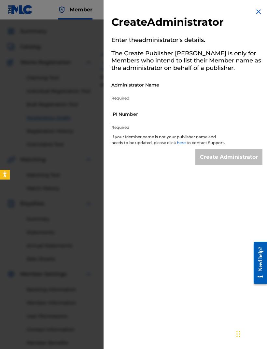
click at [255, 18] on h2 "Create Administrator" at bounding box center [186, 23] width 151 height 15
click at [254, 12] on img at bounding box center [258, 12] width 8 height 8
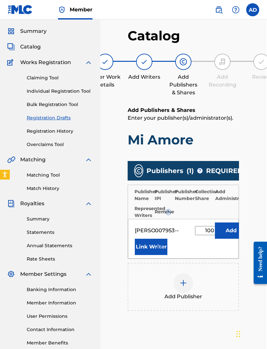
click at [228, 232] on button "Add" at bounding box center [231, 230] width 33 height 16
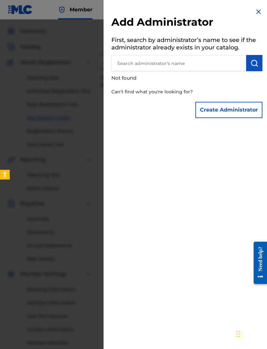
click at [252, 15] on div "Add Administrator First, search by administrator’s name to see if the administr…" at bounding box center [186, 64] width 166 height 129
click at [256, 11] on img at bounding box center [258, 12] width 8 height 8
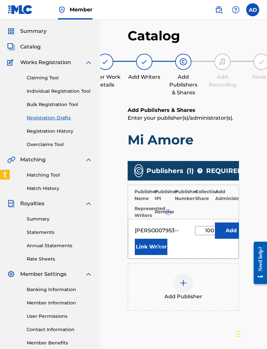
click at [170, 210] on div "Remove" at bounding box center [168, 211] width 29 height 7
click at [161, 211] on div "Remove" at bounding box center [168, 211] width 29 height 7
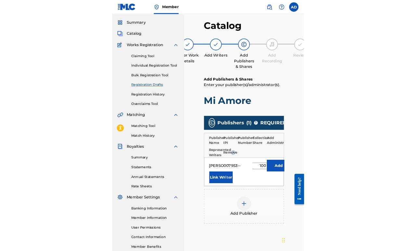
scroll to position [83, 0]
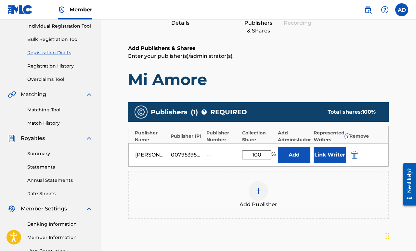
click at [266, 157] on img "submit" at bounding box center [354, 155] width 7 height 8
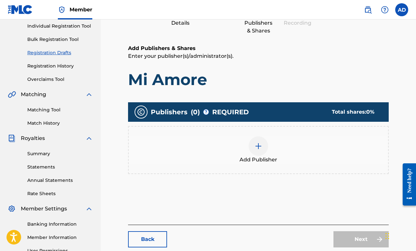
click at [259, 147] on img at bounding box center [259, 146] width 8 height 8
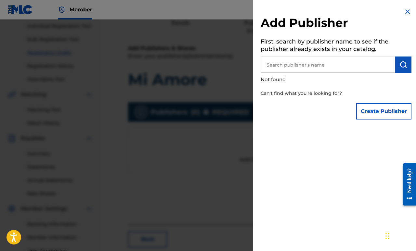
click at [266, 112] on button "Create Publisher" at bounding box center [383, 111] width 55 height 16
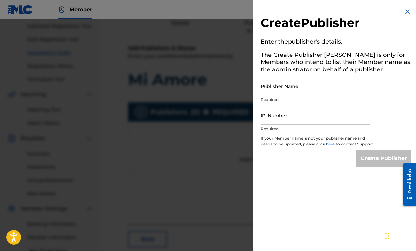
click at [266, 88] on input "Publisher Name" at bounding box center [316, 86] width 110 height 19
type input "Carte Blanche Worldwide"
click at [266, 115] on input "IPI Number" at bounding box center [316, 115] width 110 height 19
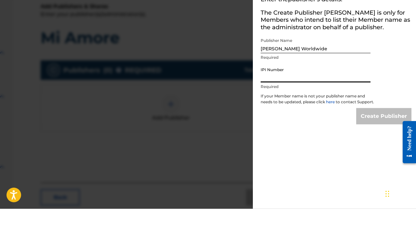
scroll to position [83, 107]
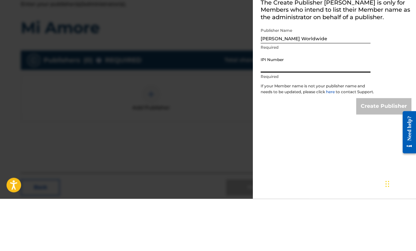
click at [266, 106] on input "IPI Number" at bounding box center [316, 115] width 110 height 19
paste input "00795395774"
type input "00795395774"
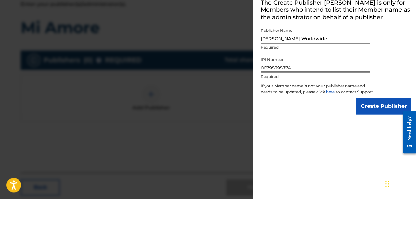
click at [266, 151] on input "Create Publisher" at bounding box center [383, 159] width 55 height 16
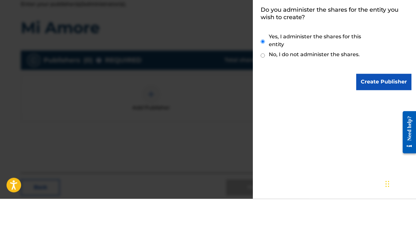
scroll to position [135, 108]
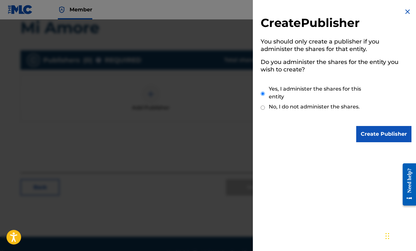
click at [266, 107] on label "No, I do not administer the shares." at bounding box center [314, 107] width 91 height 8
click at [265, 107] on input "No, I do not administer the shares." at bounding box center [263, 108] width 4 height 6
radio input "true"
click at [266, 136] on input "Create Publisher" at bounding box center [383, 134] width 55 height 16
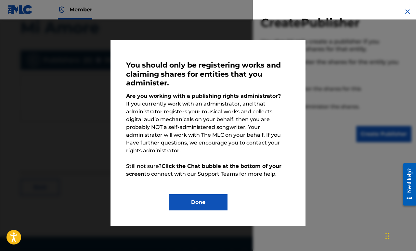
click at [219, 201] on button "Done" at bounding box center [198, 202] width 59 height 16
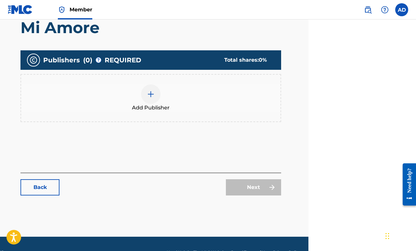
click at [153, 93] on img at bounding box center [151, 94] width 8 height 8
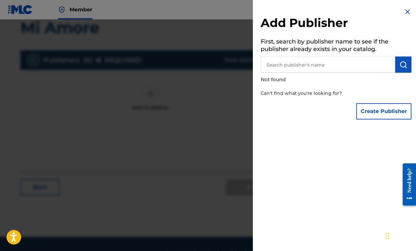
click at [266, 111] on button "Create Publisher" at bounding box center [383, 111] width 55 height 16
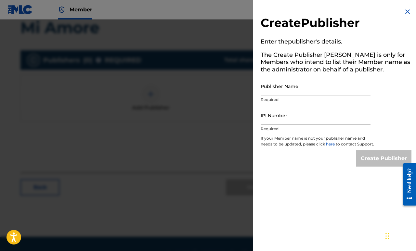
click at [266, 94] on input "Publisher Name" at bounding box center [316, 86] width 110 height 19
type input "C"
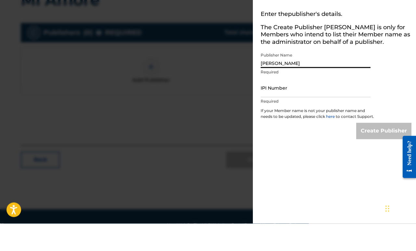
type input "Allen Dixon"
click at [266, 106] on input "IPI Number" at bounding box center [316, 115] width 110 height 19
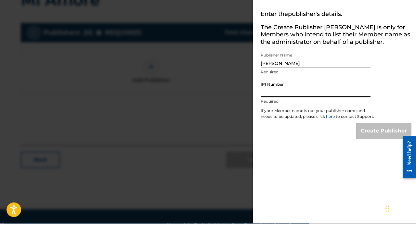
click at [266, 106] on input "IPI Number" at bounding box center [316, 115] width 110 height 19
paste input "00795395774"
type input "00795395774"
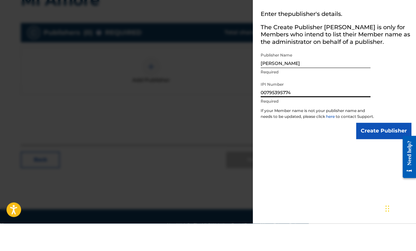
scroll to position [142, 108]
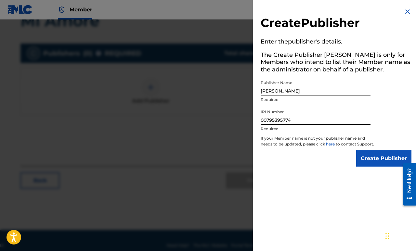
click at [266, 166] on input "Create Publisher" at bounding box center [383, 159] width 55 height 16
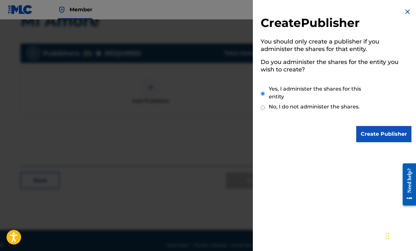
click at [266, 134] on input "Create Publisher" at bounding box center [383, 134] width 55 height 16
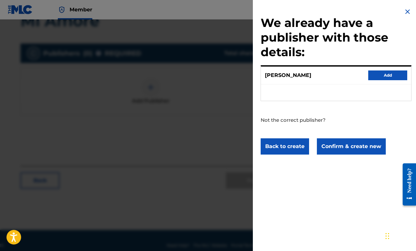
click at [266, 147] on button "Confirm & create new" at bounding box center [351, 147] width 69 height 16
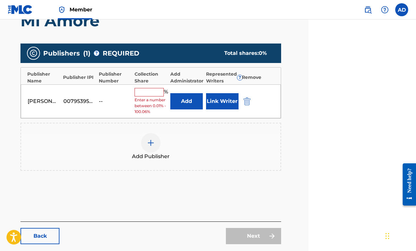
click at [142, 92] on input "text" at bounding box center [149, 92] width 29 height 8
type input "0.01"
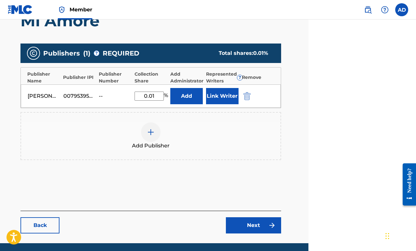
click at [266, 230] on link "Next" at bounding box center [253, 226] width 55 height 16
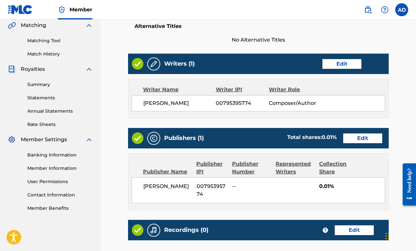
scroll to position [152, 0]
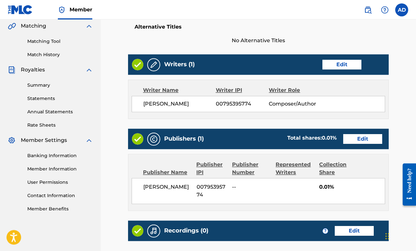
click at [266, 138] on link "Edit" at bounding box center [362, 139] width 39 height 10
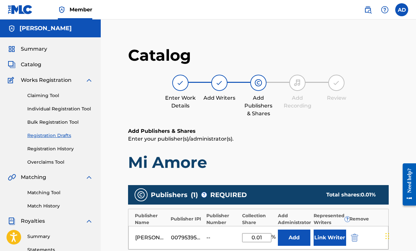
click at [263, 240] on input "0.01" at bounding box center [256, 237] width 29 height 9
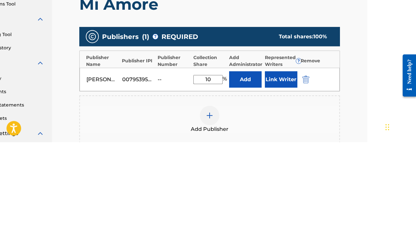
type input "1"
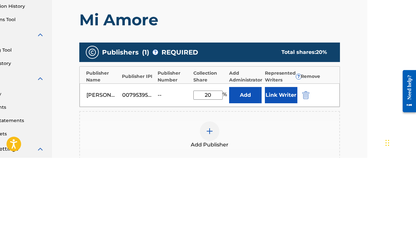
type input "2"
type input "100"
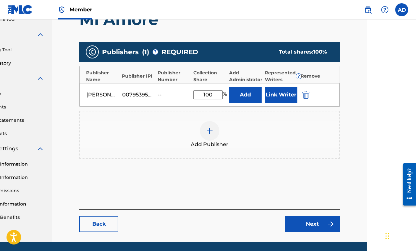
click at [266, 229] on link "Next" at bounding box center [312, 224] width 55 height 16
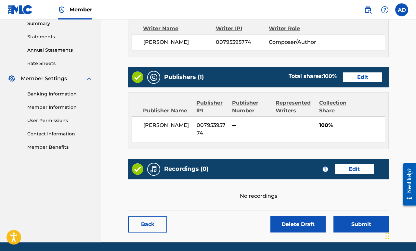
scroll to position [213, 0]
click at [266, 169] on link "Edit" at bounding box center [354, 170] width 39 height 10
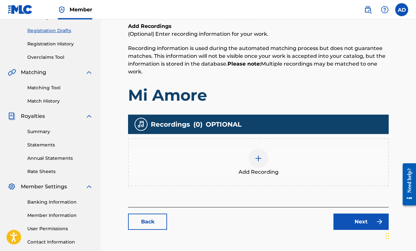
scroll to position [105, 0]
click at [259, 158] on img at bounding box center [259, 158] width 8 height 8
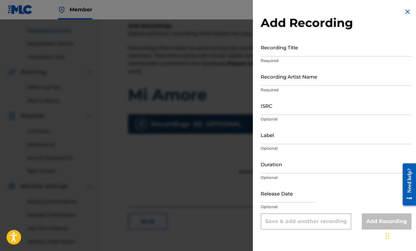
click at [266, 50] on input "Recording Title" at bounding box center [336, 47] width 151 height 19
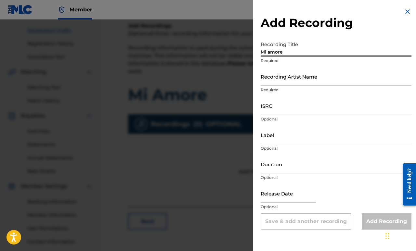
type input "Mi amore"
click at [266, 79] on input "Recording Artist Name" at bounding box center [336, 76] width 151 height 19
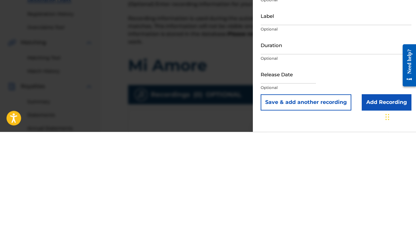
scroll to position [0, 0]
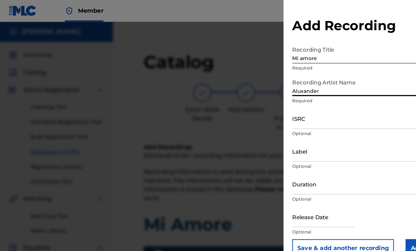
type input "Aluxander"
click at [266, 103] on input "ISRC" at bounding box center [336, 106] width 151 height 19
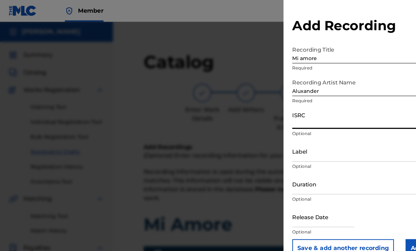
scroll to position [0, 105]
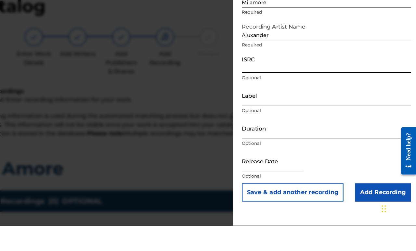
click at [266, 97] on input "ISRC" at bounding box center [336, 106] width 151 height 19
paste input "QZNMX2376533"
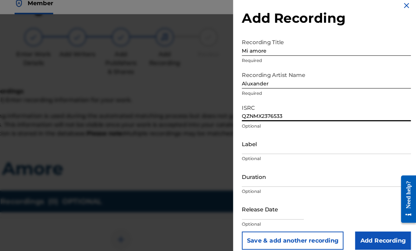
type input "QZNMX2376533"
click at [266, 134] on input "Label" at bounding box center [336, 135] width 151 height 19
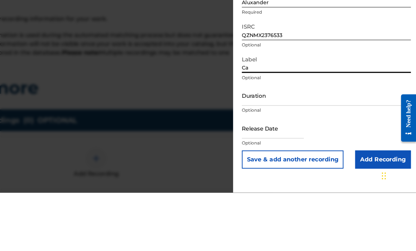
type input "C"
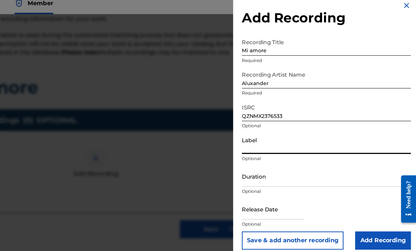
click at [266, 133] on input "Label" at bounding box center [336, 135] width 151 height 19
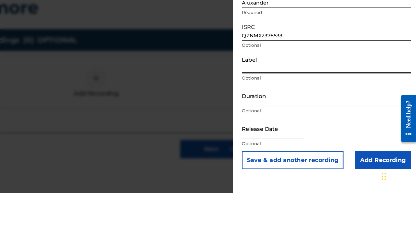
click at [266, 155] on input "Duration" at bounding box center [336, 164] width 151 height 19
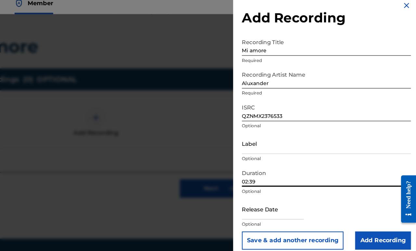
scroll to position [165, 128]
type input "02:39"
click at [261, 190] on input "text" at bounding box center [288, 193] width 55 height 19
select select "7"
select select "2025"
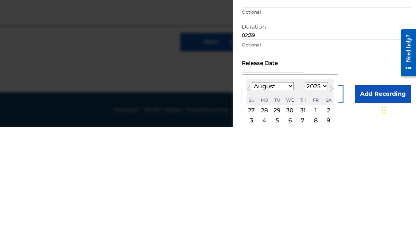
click at [266, 211] on select "January February March April May June July August September October November De…" at bounding box center [288, 214] width 37 height 7
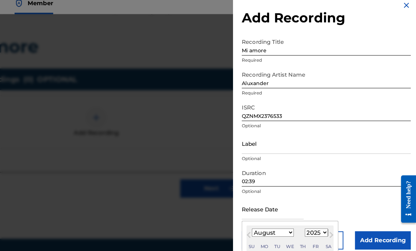
click at [266, 211] on select "January February March April May June July August September October November De…" at bounding box center [288, 214] width 37 height 7
select select "9"
click at [266, 211] on select "1899 1900 1901 1902 1903 1904 1905 1906 1907 1908 1909 1910 1911 1912 1913 1914…" at bounding box center [327, 214] width 21 height 7
select select "2017"
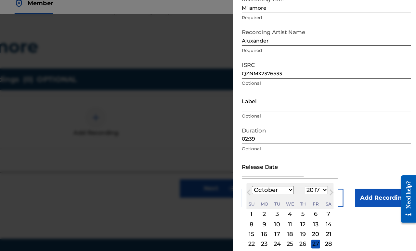
scroll to position [40, 0]
click at [266, 203] on div "9" at bounding box center [281, 207] width 8 height 8
type input "October 9 2017"
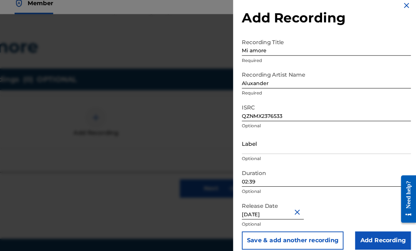
scroll to position [0, 0]
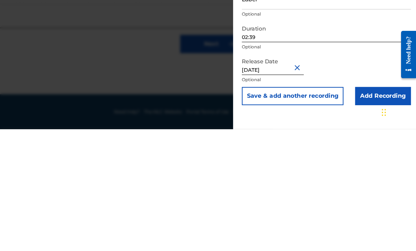
click at [261, 184] on input "October 9 2017" at bounding box center [288, 193] width 55 height 19
select select "9"
select select "2017"
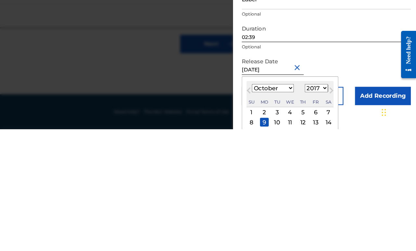
click at [266, 232] on div "2" at bounding box center [281, 236] width 8 height 8
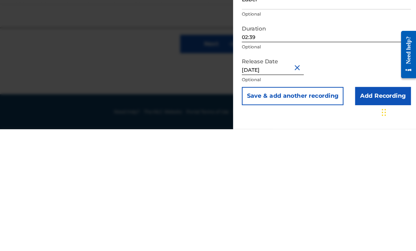
type input "October 2 2017"
click at [261, 184] on input "October 2 2017" at bounding box center [288, 193] width 55 height 19
select select "9"
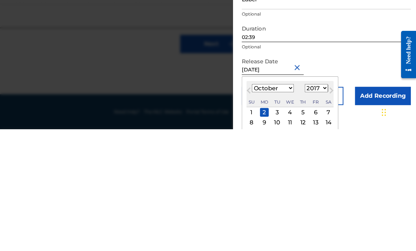
click at [266, 211] on select "1899 1900 1901 1902 1903 1904 1905 1906 1907 1908 1909 1910 1911 1912 1913 1914…" at bounding box center [327, 214] width 21 height 7
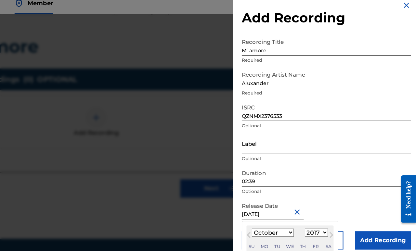
click at [266, 212] on select "1899 1900 1901 1902 1903 1904 1905 1906 1907 1908 1909 1910 1911 1912 1913 1914…" at bounding box center [327, 214] width 21 height 7
select select "2023"
click at [266, 184] on div "Release Date October 2 2017 October 2023 Previous Month Next Month October 2023…" at bounding box center [336, 198] width 151 height 29
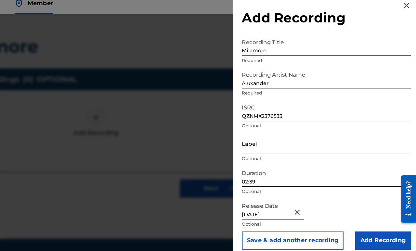
click at [261, 193] on input "October 2 2017" at bounding box center [288, 193] width 55 height 19
select select "9"
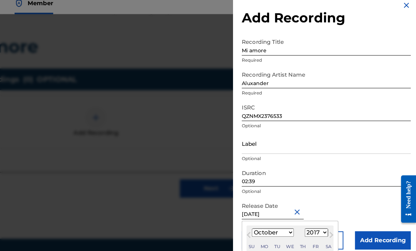
scroll to position [165, 128]
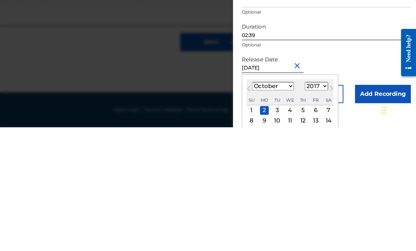
click at [266, 211] on select "1899 1900 1901 1902 1903 1904 1905 1906 1907 1908 1909 1910 1911 1912 1913 1914…" at bounding box center [327, 214] width 21 height 7
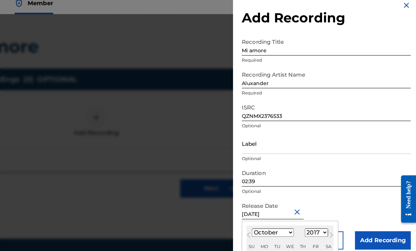
click at [266, 211] on select "1899 1900 1901 1902 1903 1904 1905 1906 1907 1908 1909 1910 1911 1912 1913 1914…" at bounding box center [327, 214] width 21 height 7
select select "2023"
click at [266, 232] on div "2" at bounding box center [281, 236] width 8 height 8
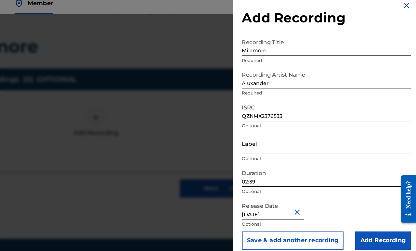
type input "October 2 2023"
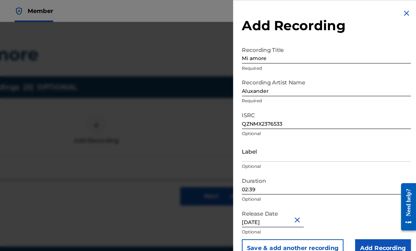
scroll to position [161, 128]
click at [266, 222] on input "Add Recording" at bounding box center [387, 222] width 50 height 16
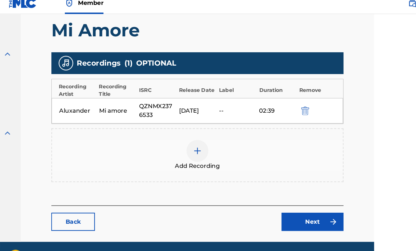
scroll to position [170, 82]
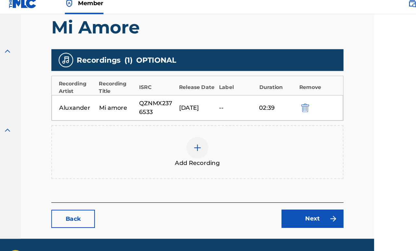
click at [266, 196] on link "Next" at bounding box center [278, 202] width 55 height 16
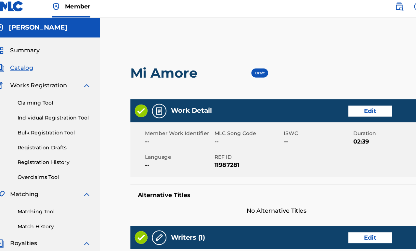
scroll to position [1, 0]
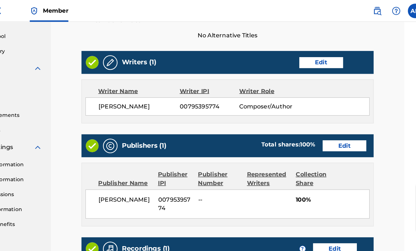
click at [266, 55] on link "Edit" at bounding box center [318, 56] width 39 height 10
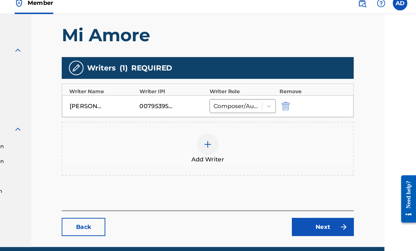
scroll to position [170, 32]
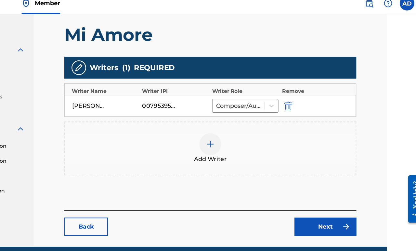
click at [266, 206] on img at bounding box center [348, 210] width 8 height 8
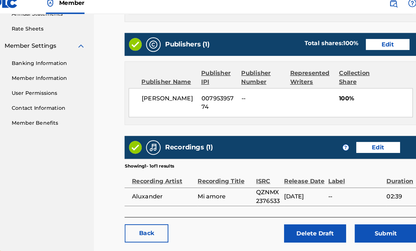
scroll to position [258, 0]
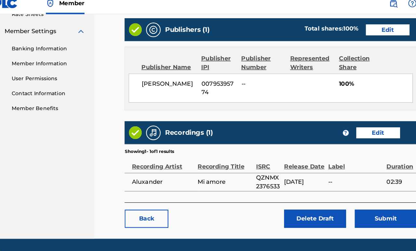
click at [266, 197] on button "Submit" at bounding box center [361, 202] width 55 height 16
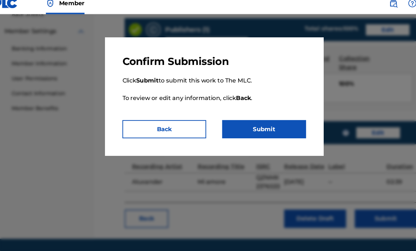
click at [255, 117] on button "Submit" at bounding box center [252, 122] width 75 height 16
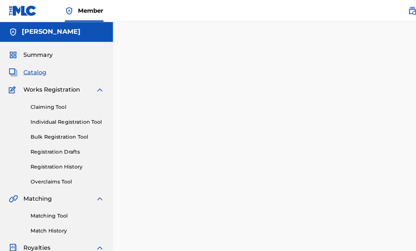
click at [29, 66] on span "Catalog" at bounding box center [31, 65] width 20 height 8
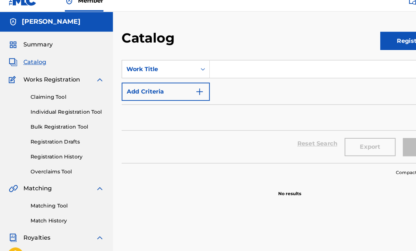
click at [36, 92] on link "Claiming Tool" at bounding box center [60, 95] width 66 height 7
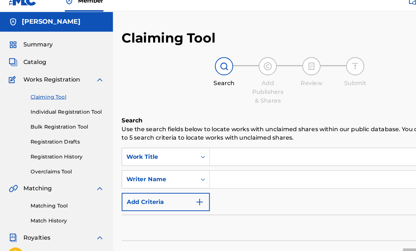
scroll to position [3, 0]
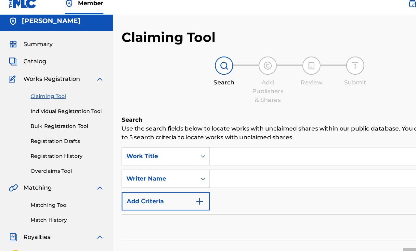
click at [36, 105] on link "Individual Registration Tool" at bounding box center [60, 106] width 66 height 7
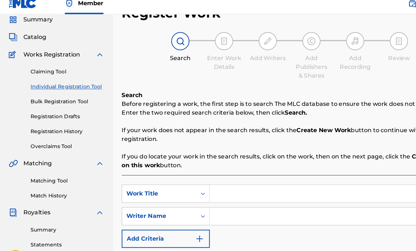
scroll to position [25, 0]
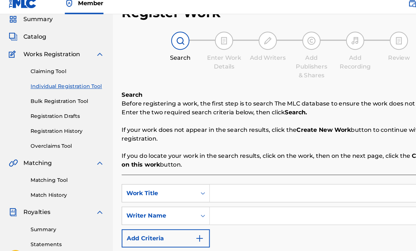
click at [32, 101] on link "Bulk Registration Tool" at bounding box center [60, 97] width 66 height 7
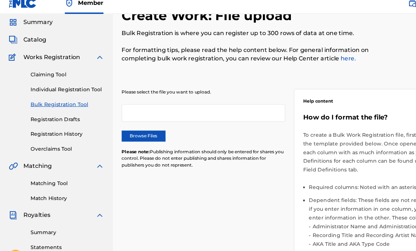
scroll to position [22, 0]
click at [35, 113] on link "Registration Drafts" at bounding box center [60, 113] width 66 height 7
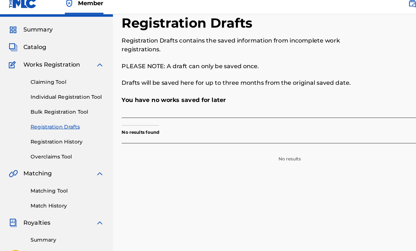
scroll to position [18, 0]
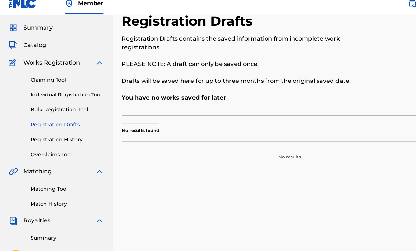
click at [40, 131] on link "Registration History" at bounding box center [60, 131] width 66 height 7
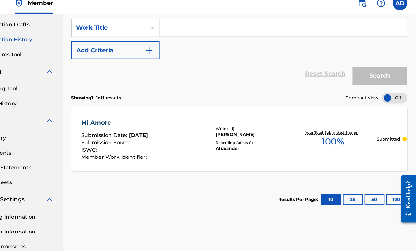
scroll to position [108, 0]
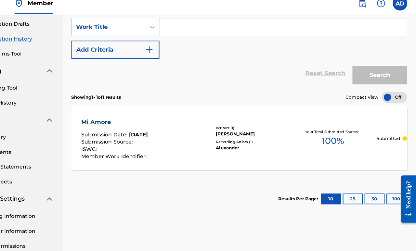
click at [118, 112] on div "Mi Amore" at bounding box center [148, 116] width 60 height 8
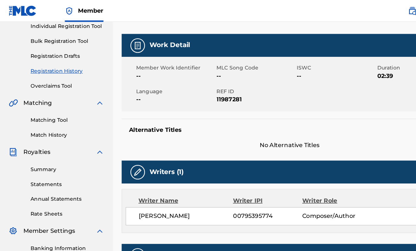
scroll to position [85, 0]
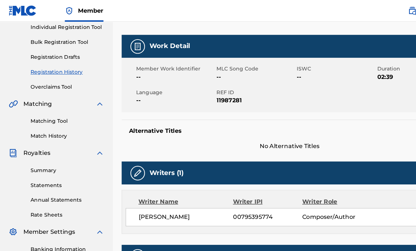
click at [35, 81] on link "Overclaims Tool" at bounding box center [60, 77] width 66 height 7
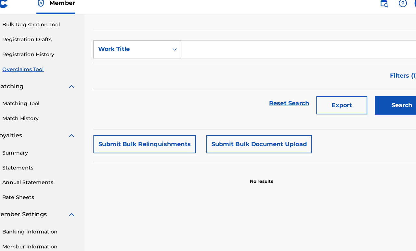
scroll to position [105, 0]
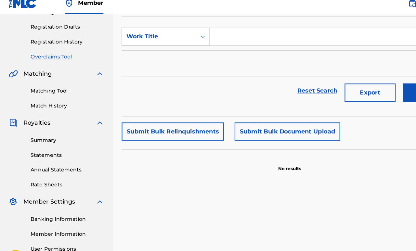
click at [32, 91] on link "Matching Tool" at bounding box center [60, 88] width 66 height 7
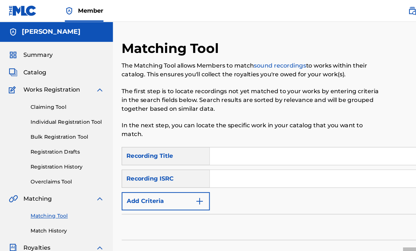
click at [266, 160] on input "Search Form" at bounding box center [297, 160] width 221 height 16
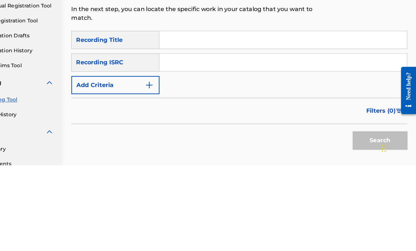
click at [239, 152] on input "Search Form" at bounding box center [297, 160] width 221 height 16
paste input "QZNMX2376533"
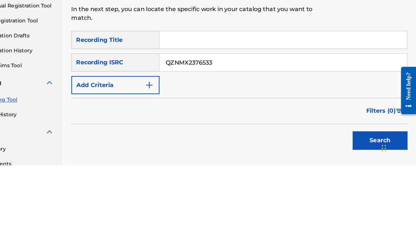
scroll to position [97, 0]
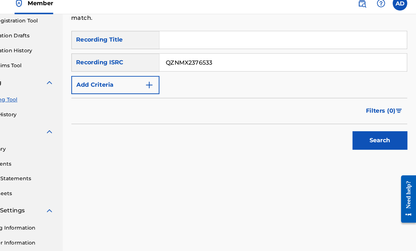
type input "QZNMX2376533"
click at [266, 126] on button "Search" at bounding box center [384, 132] width 49 height 16
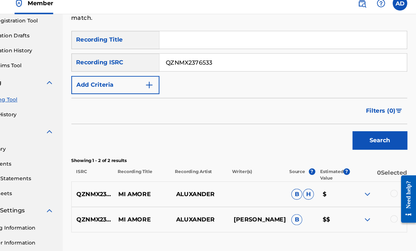
click at [266, 177] on img at bounding box center [373, 181] width 8 height 8
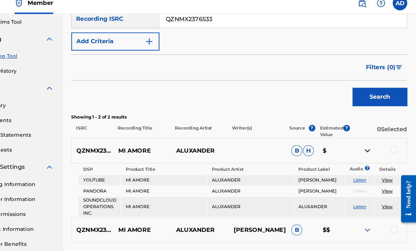
scroll to position [136, 0]
click at [266, 137] on span "H" at bounding box center [320, 142] width 10 height 10
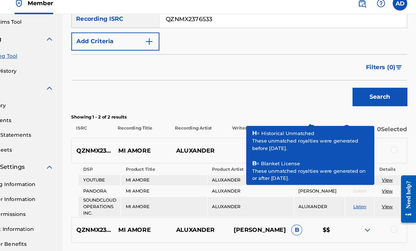
click at [266, 118] on span "?" at bounding box center [324, 121] width 6 height 6
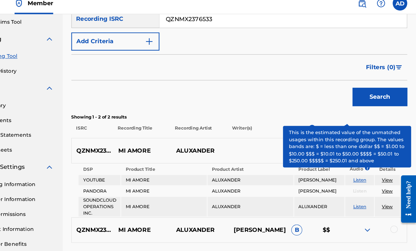
click at [266, 118] on span "?" at bounding box center [355, 121] width 6 height 6
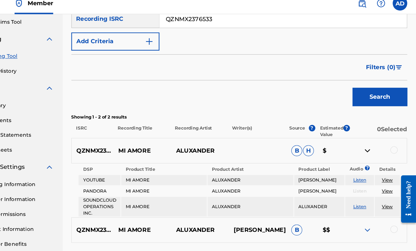
click at [266, 109] on p "Showing 1 - 2 of 2 results" at bounding box center [259, 112] width 300 height 6
click at [266, 165] on link "Listen" at bounding box center [366, 167] width 12 height 5
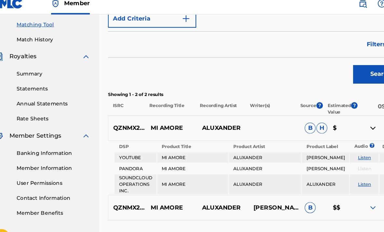
scroll to position [165, 0]
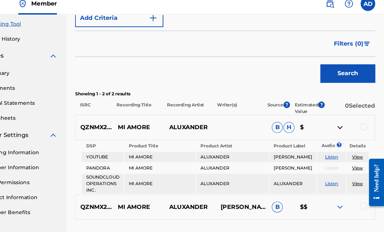
click at [266, 171] on link "View" at bounding box center [360, 169] width 10 height 5
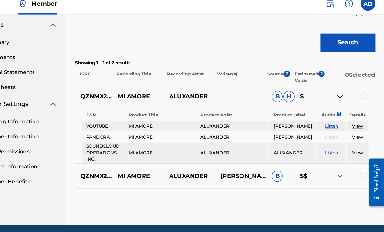
scroll to position [193, 0]
click at [266, 164] on img at bounding box center [345, 163] width 8 height 8
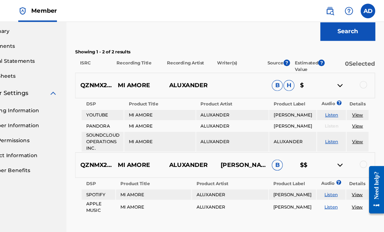
scroll to position [209, 0]
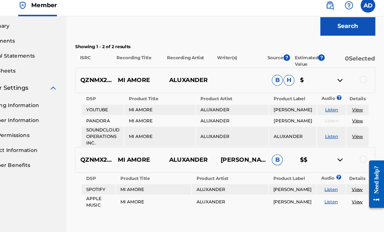
click at [266, 73] on div at bounding box center [365, 76] width 7 height 7
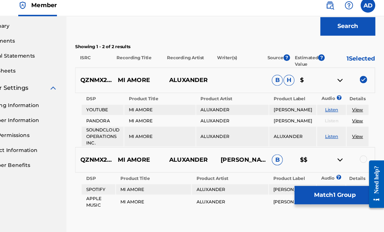
click at [266, 148] on div at bounding box center [365, 146] width 7 height 7
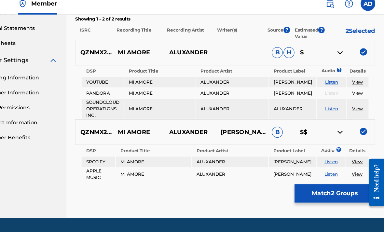
scroll to position [240, 0]
click at [266, 174] on button "Match 2 Groups" at bounding box center [340, 179] width 72 height 16
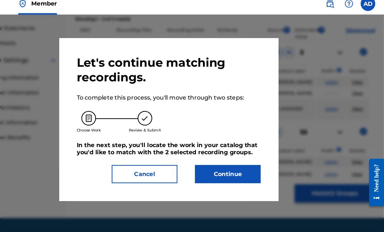
click at [215, 157] on button "Continue" at bounding box center [244, 161] width 59 height 16
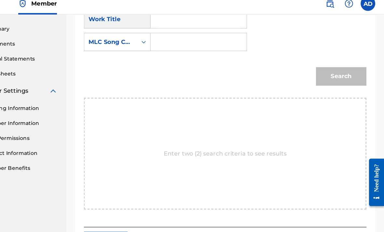
scroll to position [205, 0]
click at [257, 138] on div "Enter two (2) search criteria to see results" at bounding box center [242, 143] width 252 height 100
click at [248, 140] on p "Enter two (2) search criteria to see results" at bounding box center [243, 143] width 110 height 8
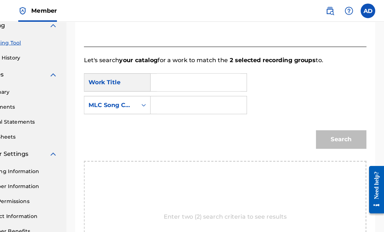
scroll to position [153, 0]
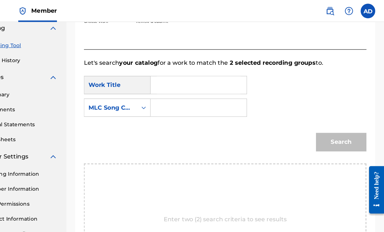
click at [197, 74] on input "Search Form" at bounding box center [218, 76] width 74 height 16
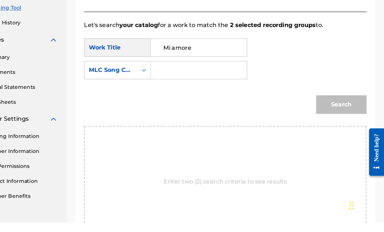
scroll to position [161, 0]
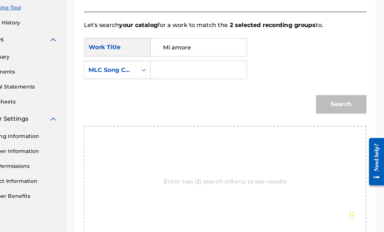
type input "Mi amore"
click at [266, 103] on div "Search" at bounding box center [344, 116] width 48 height 26
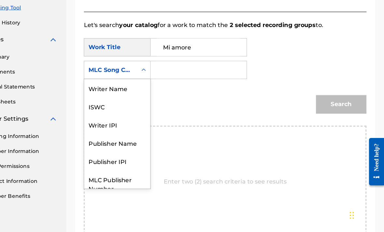
scroll to position [0, 0]
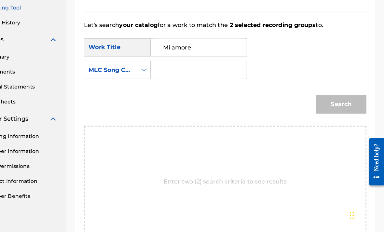
click at [116, 59] on div "Work Title" at bounding box center [146, 67] width 60 height 16
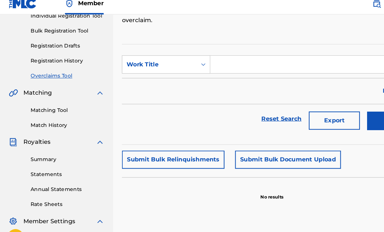
scroll to position [89, 0]
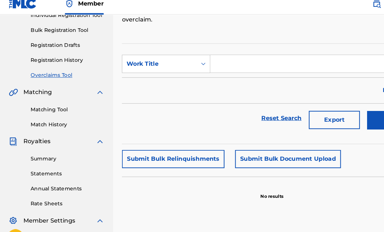
click at [39, 114] on link "Match History" at bounding box center [60, 117] width 66 height 7
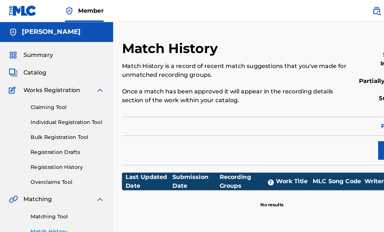
click at [36, 194] on link "Matching Tool" at bounding box center [60, 193] width 66 height 7
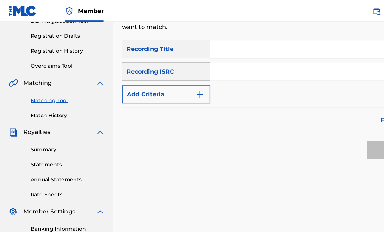
scroll to position [100, 0]
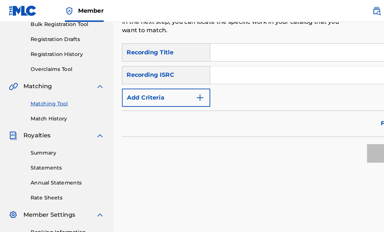
click at [245, 66] on input "Search Form" at bounding box center [281, 67] width 188 height 16
click at [231, 67] on input "Search Form" at bounding box center [281, 67] width 188 height 16
paste input "QZNMX2376533"
type input "QZNMX2376533"
click at [266, 140] on button "Search" at bounding box center [351, 136] width 49 height 16
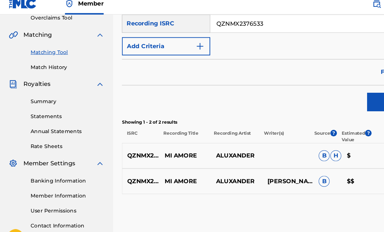
scroll to position [140, 0]
click at [266, 164] on p "B" at bounding box center [292, 168] width 25 height 10
click at [263, 164] on p "ALLEN DIXON" at bounding box center [257, 168] width 46 height 8
click at [237, 164] on p "ALLEN DIXON" at bounding box center [257, 168] width 46 height 8
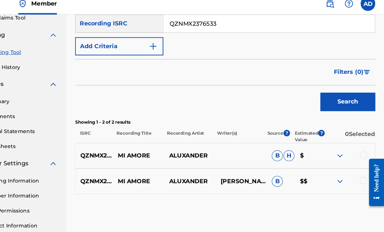
click at [266, 164] on img at bounding box center [345, 168] width 8 height 8
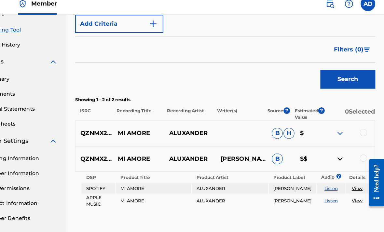
scroll to position [161, 0]
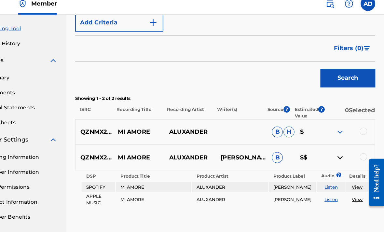
click at [266, 171] on link "View" at bounding box center [360, 173] width 10 height 5
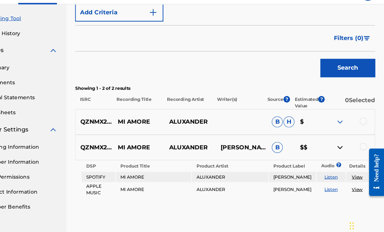
click at [266, 182] on link "View" at bounding box center [360, 184] width 10 height 5
click at [266, 121] on div at bounding box center [365, 124] width 7 height 7
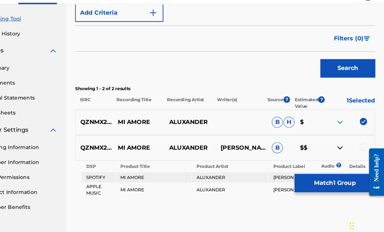
click at [266, 143] on div at bounding box center [365, 146] width 7 height 7
click at [266, 171] on button "Match 2 Groups" at bounding box center [340, 179] width 72 height 16
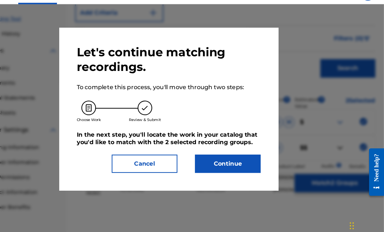
click at [220, 153] on button "Continue" at bounding box center [244, 161] width 59 height 16
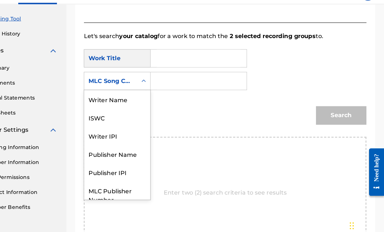
scroll to position [0, 0]
click at [117, 128] on div "Writer IPI" at bounding box center [146, 136] width 59 height 16
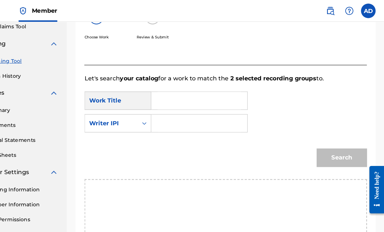
scroll to position [138, 0]
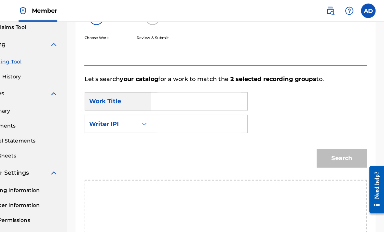
click at [189, 113] on input "Search Form" at bounding box center [218, 111] width 74 height 16
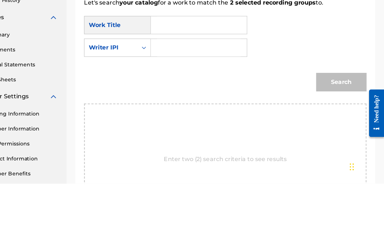
click at [181, 103] on input "Search Form" at bounding box center [218, 111] width 74 height 16
paste input "00795395774"
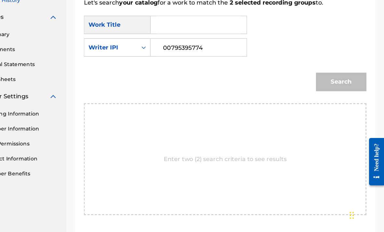
type input "00795395774"
click at [194, 39] on input "Search Form" at bounding box center [218, 47] width 74 height 16
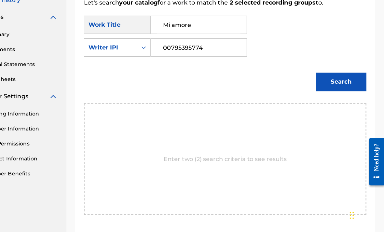
type input "Mi amore"
click at [266, 90] on button "Search" at bounding box center [345, 98] width 45 height 16
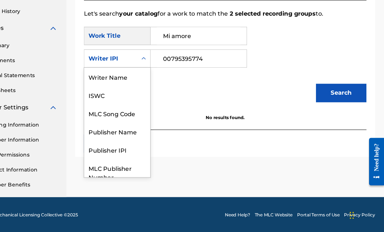
scroll to position [0, 0]
click at [117, 85] on div "Writer Name" at bounding box center [146, 93] width 59 height 16
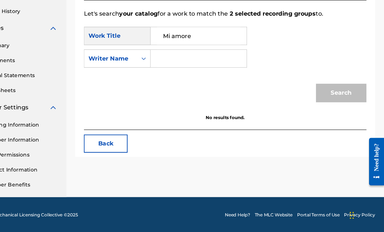
click at [201, 69] on input "Search Form" at bounding box center [218, 77] width 74 height 16
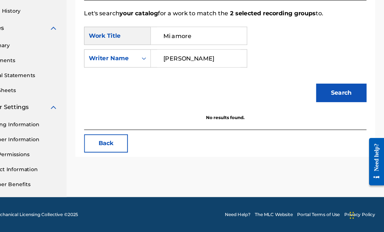
type input "Allen Dixon"
click at [266, 100] on button "Search" at bounding box center [345, 108] width 45 height 16
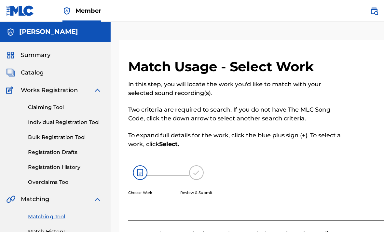
click at [32, 66] on span "Catalog" at bounding box center [31, 65] width 20 height 8
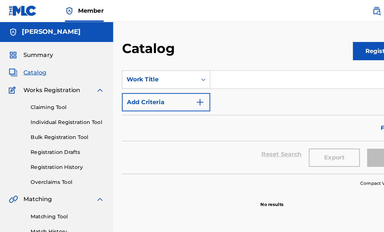
click at [31, 148] on link "Registration History" at bounding box center [60, 149] width 66 height 7
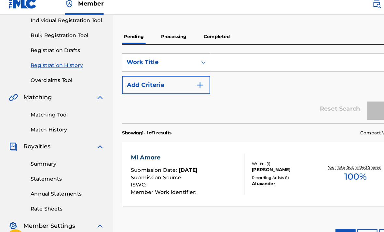
scroll to position [85, 0]
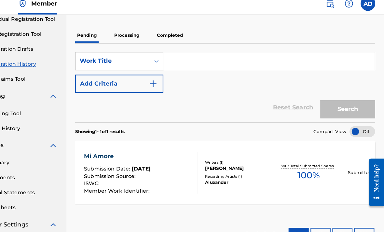
click at [266, 164] on div "Mi Amore Submission Date : Aug 27, 2025 Submission Source : ISWC : Member Work …" at bounding box center [242, 160] width 267 height 57
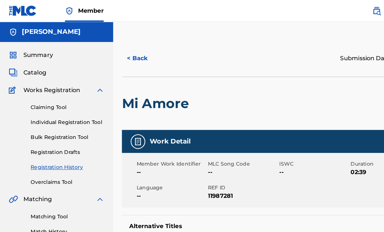
click at [34, 97] on link "Claiming Tool" at bounding box center [60, 95] width 66 height 7
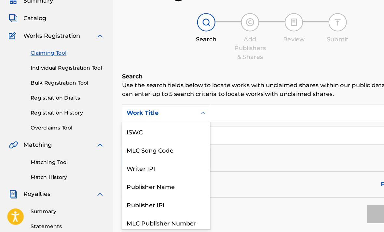
click at [170, 134] on div "ISWC" at bounding box center [148, 142] width 78 height 16
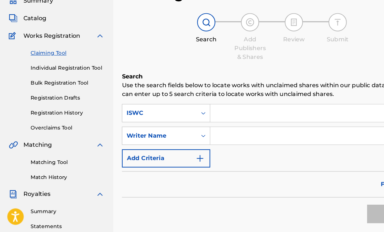
click at [218, 118] on input "Search Form" at bounding box center [281, 126] width 188 height 16
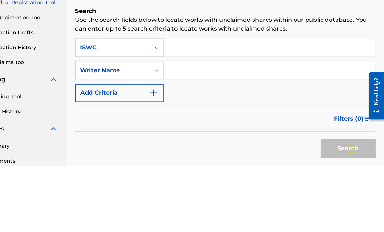
click at [211, 118] on input "Search Form" at bounding box center [281, 126] width 188 height 16
paste input "T-918.738.569-9"
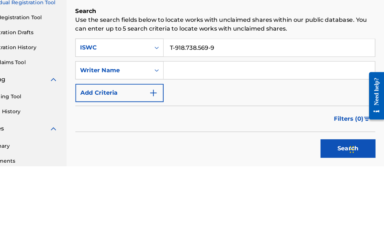
scroll to position [82, 0]
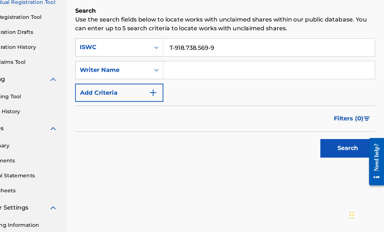
type input "T-918.738.569-9"
click at [266, 149] on button "Search" at bounding box center [351, 157] width 49 height 16
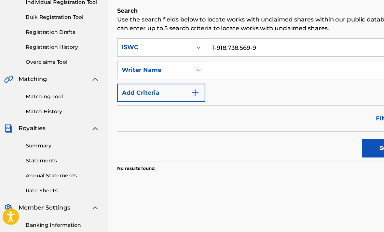
click at [27, 108] on link "Matching Tool" at bounding box center [60, 111] width 66 height 7
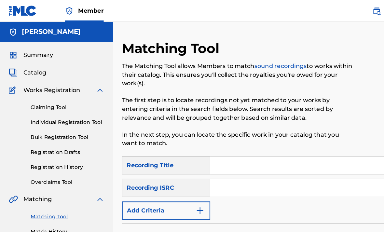
click at [170, 144] on div "Recording Title" at bounding box center [148, 147] width 79 height 16
click at [173, 167] on div "Recording ISRC" at bounding box center [148, 167] width 79 height 16
click at [177, 186] on img "Search Form" at bounding box center [178, 188] width 8 height 8
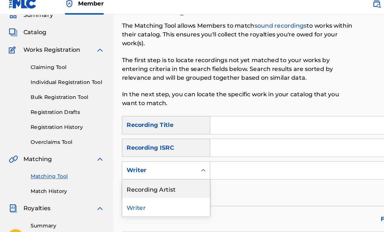
click at [174, 167] on div "Recording Artist" at bounding box center [148, 174] width 78 height 16
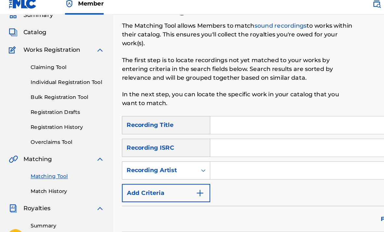
click at [227, 152] on input "Search Form" at bounding box center [275, 159] width 176 height 16
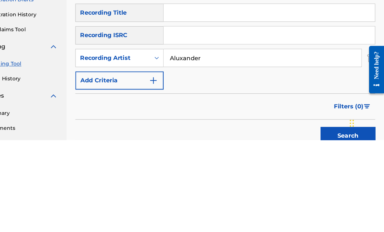
scroll to position [130, 0]
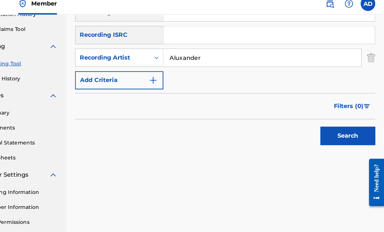
type input "Aluxander"
click at [266, 121] on button "Search" at bounding box center [351, 127] width 49 height 16
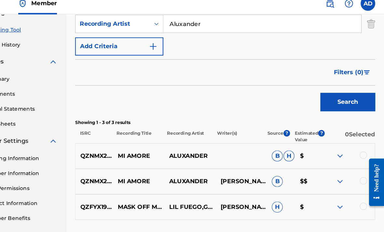
scroll to position [162, 0]
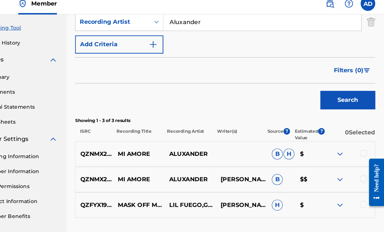
click at [266, 185] on img at bounding box center [345, 189] width 8 height 8
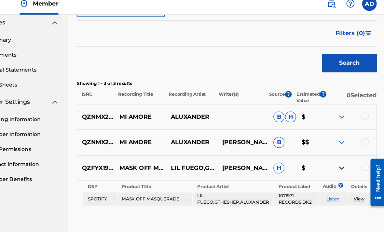
scroll to position [195, 0]
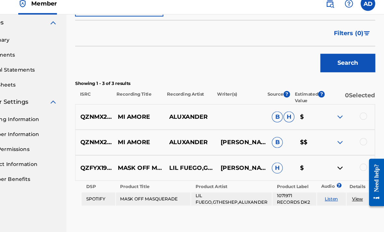
click at [266, 181] on link "View" at bounding box center [360, 183] width 10 height 5
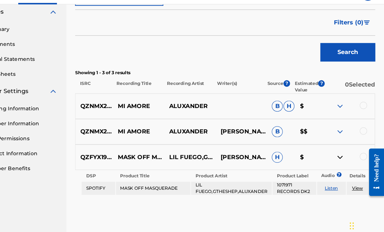
click at [266, 129] on img at bounding box center [345, 133] width 8 height 8
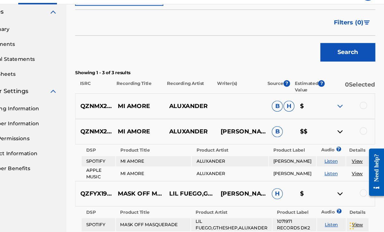
scroll to position [195, 0]
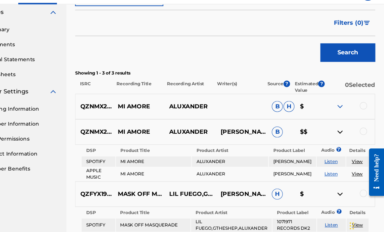
click at [266, 129] on img at bounding box center [345, 133] width 8 height 8
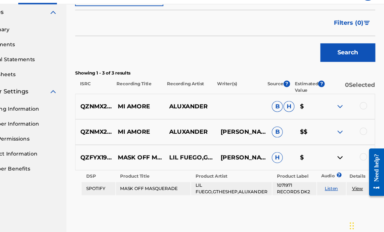
click at [266, 107] on img at bounding box center [345, 111] width 8 height 8
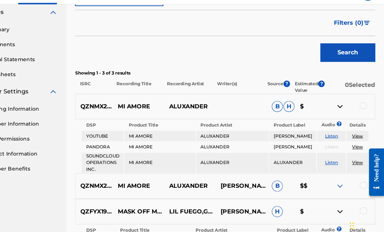
click at [266, 107] on img at bounding box center [345, 111] width 8 height 8
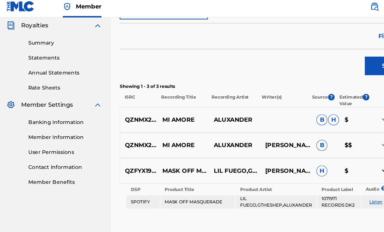
click at [266, 9] on link at bounding box center [335, 9] width 13 height 13
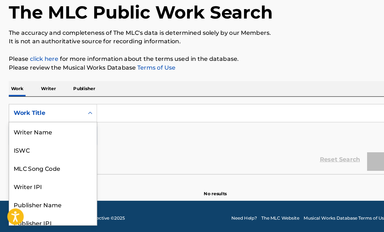
click at [20, 150] on div "ISWC" at bounding box center [47, 158] width 78 height 16
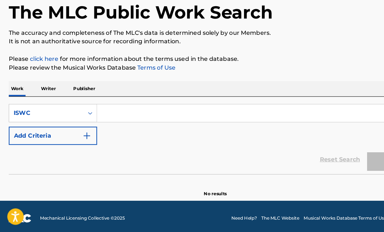
click at [217, 118] on input "Search Form" at bounding box center [230, 126] width 289 height 16
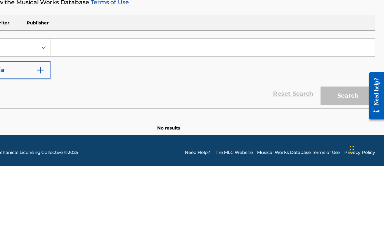
click at [86, 118] on input "Search Form" at bounding box center [230, 126] width 289 height 16
paste input "T-918.738.569-9"
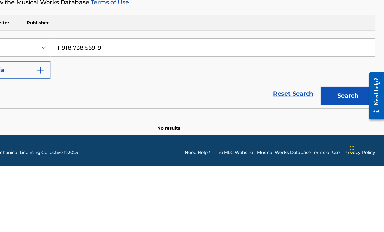
scroll to position [55, 0]
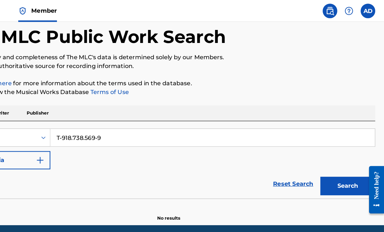
type input "T-918.738.569-9"
click at [266, 157] on button "Search" at bounding box center [351, 165] width 49 height 16
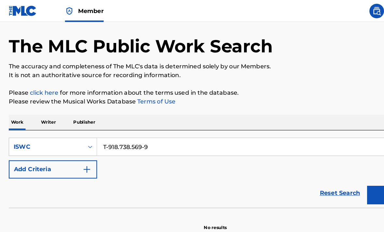
scroll to position [0, 0]
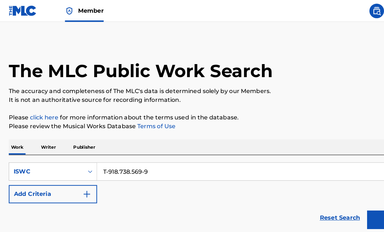
click at [14, 11] on img at bounding box center [20, 9] width 25 height 9
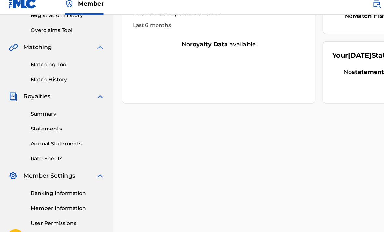
scroll to position [171, 0]
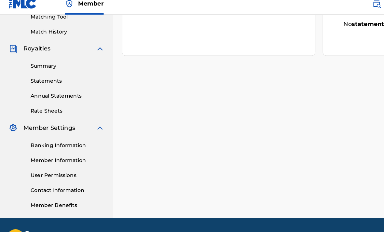
click at [35, 133] on link "Banking Information" at bounding box center [60, 136] width 66 height 7
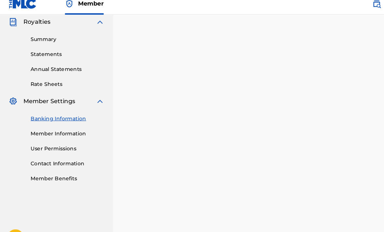
scroll to position [204, 0]
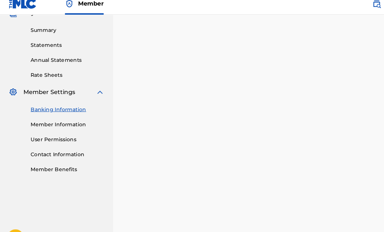
click at [40, 114] on link "Member Information" at bounding box center [60, 117] width 66 height 7
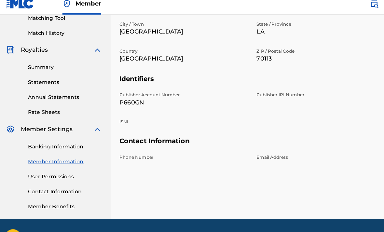
scroll to position [171, 0]
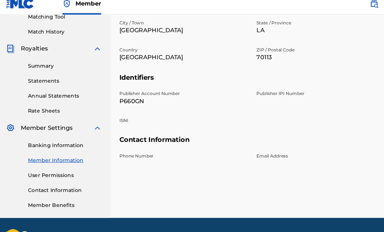
click at [36, 159] on link "User Permissions" at bounding box center [60, 162] width 66 height 7
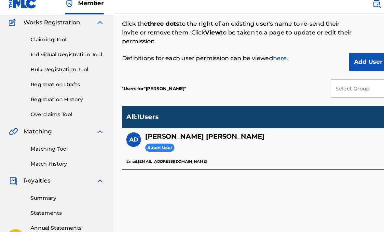
scroll to position [54, 0]
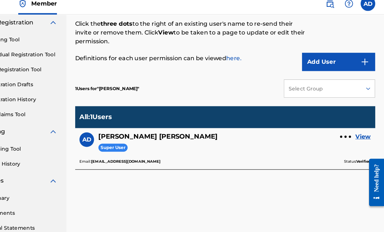
click at [266, 165] on div "User Permissions This page allows Super Users to add new users or edit existing…" at bounding box center [242, 150] width 267 height 336
click at [266, 127] on div at bounding box center [350, 128] width 2 height 2
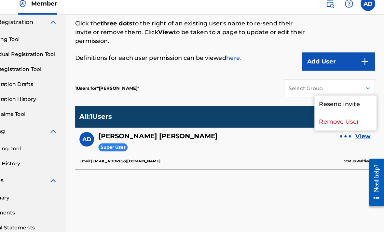
click at [266, 135] on div "AD Allen Dixon Super User View" at bounding box center [242, 135] width 259 height 23
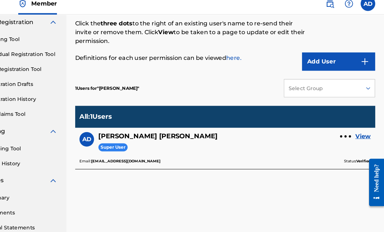
click at [266, 124] on link "View" at bounding box center [365, 128] width 14 height 8
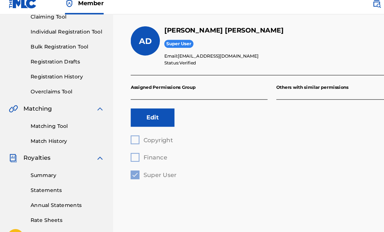
scroll to position [74, 0]
click at [121, 127] on div "Copyright Finance Super User" at bounding box center [177, 146] width 122 height 39
click at [122, 106] on button "Edit" at bounding box center [135, 111] width 39 height 16
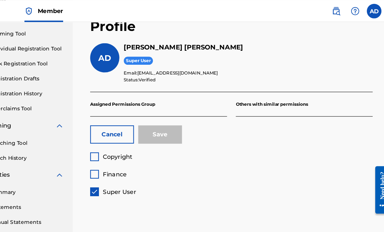
scroll to position [65, 0]
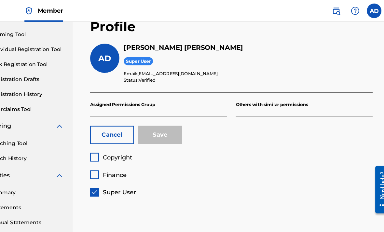
click at [116, 122] on button "Cancel" at bounding box center [135, 120] width 39 height 16
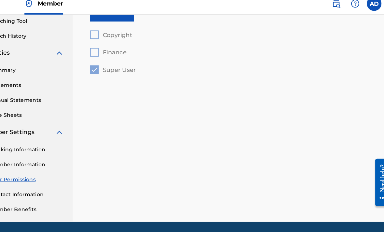
scroll to position [168, 0]
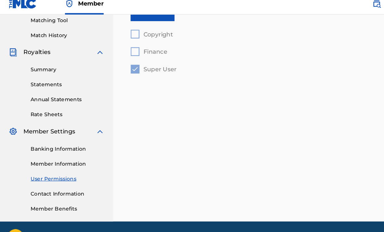
click at [38, 176] on link "Contact Information" at bounding box center [60, 179] width 66 height 7
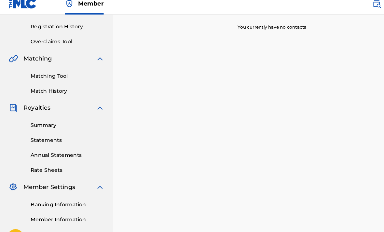
scroll to position [171, 0]
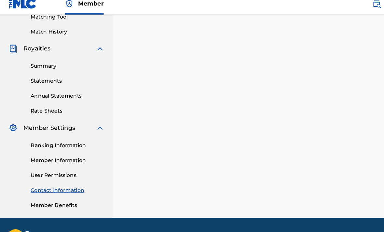
click at [38, 186] on link "Member Benefits" at bounding box center [60, 189] width 66 height 7
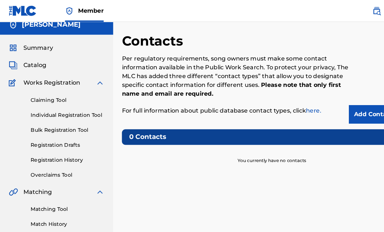
scroll to position [0, 0]
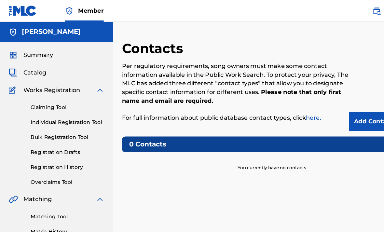
click at [28, 48] on span "Summary" at bounding box center [34, 49] width 26 height 8
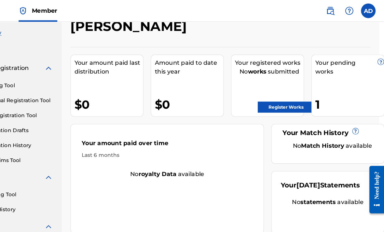
scroll to position [0, 5]
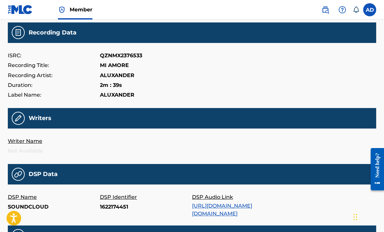
scroll to position [68, 0]
click at [28, 138] on p "Writer Name" at bounding box center [54, 142] width 92 height 10
click at [24, 141] on p "Writer Name" at bounding box center [54, 142] width 92 height 10
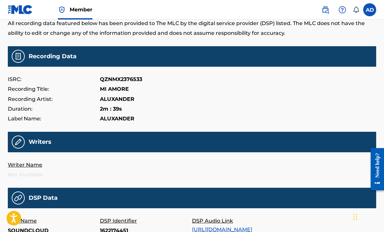
scroll to position [44, 0]
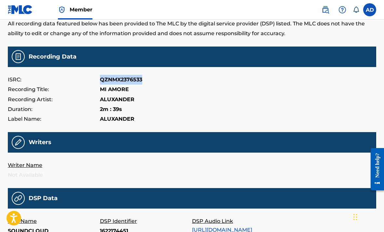
copy p "QZNMX2376533"
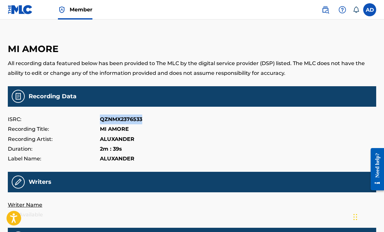
scroll to position [0, 0]
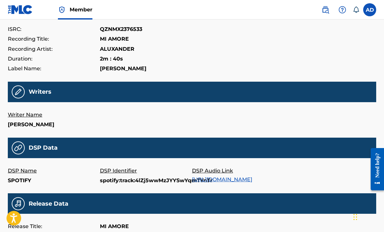
scroll to position [93, 0]
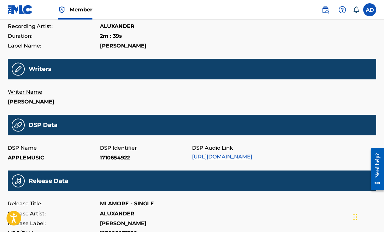
scroll to position [115, 0]
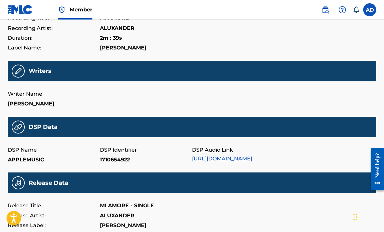
click at [113, 147] on p "DSP Identifier" at bounding box center [146, 150] width 92 height 10
click at [112, 147] on p "DSP Identifier" at bounding box center [146, 150] width 92 height 10
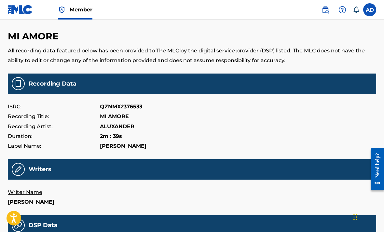
scroll to position [16, 0]
